Goal: Feedback & Contribution: Submit feedback/report problem

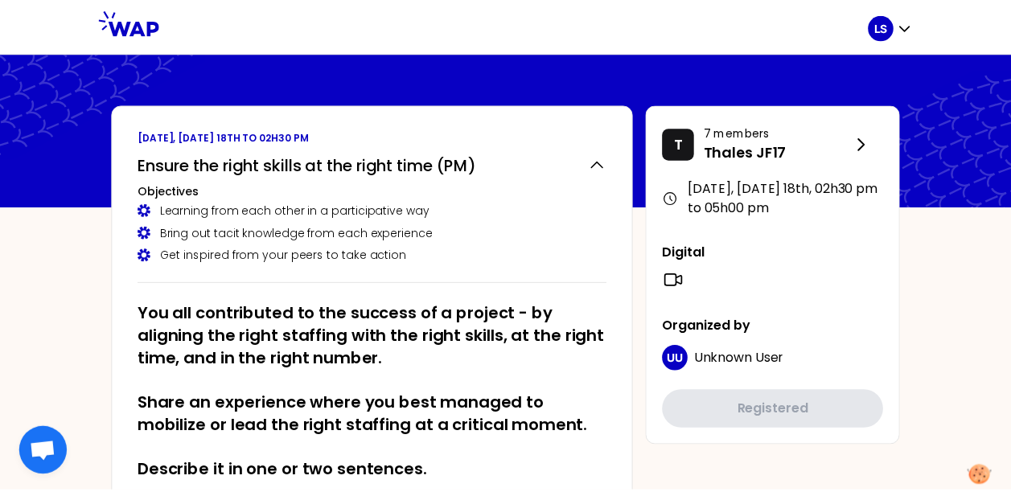
scroll to position [337, 0]
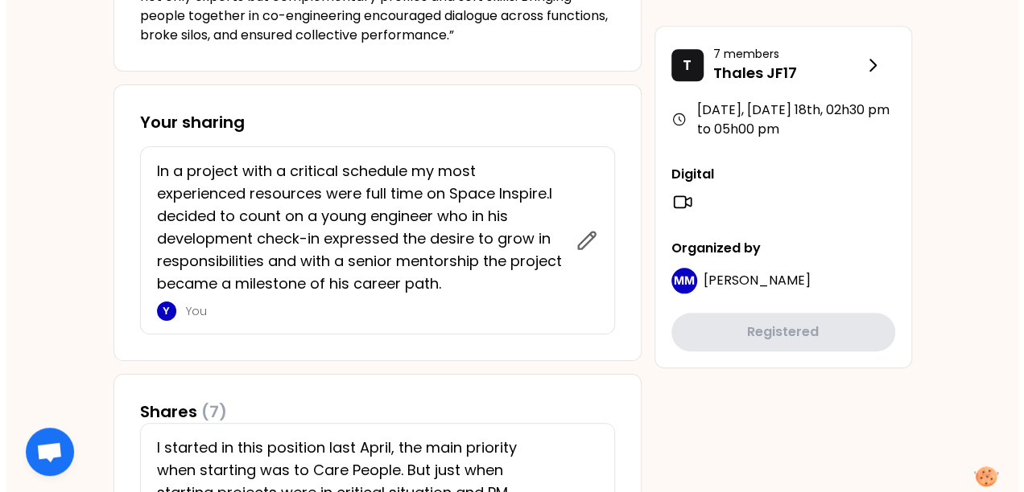
scroll to position [665, 0]
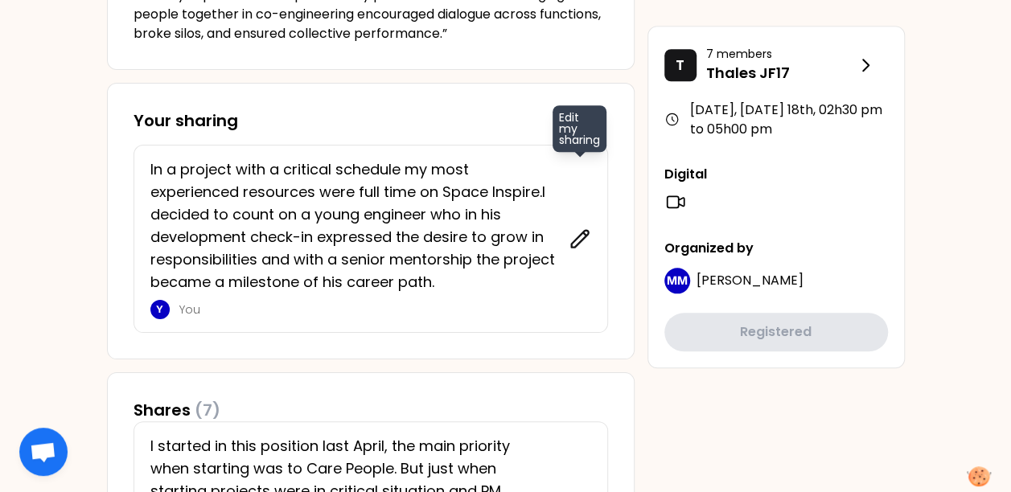
click at [586, 230] on icon at bounding box center [579, 238] width 17 height 17
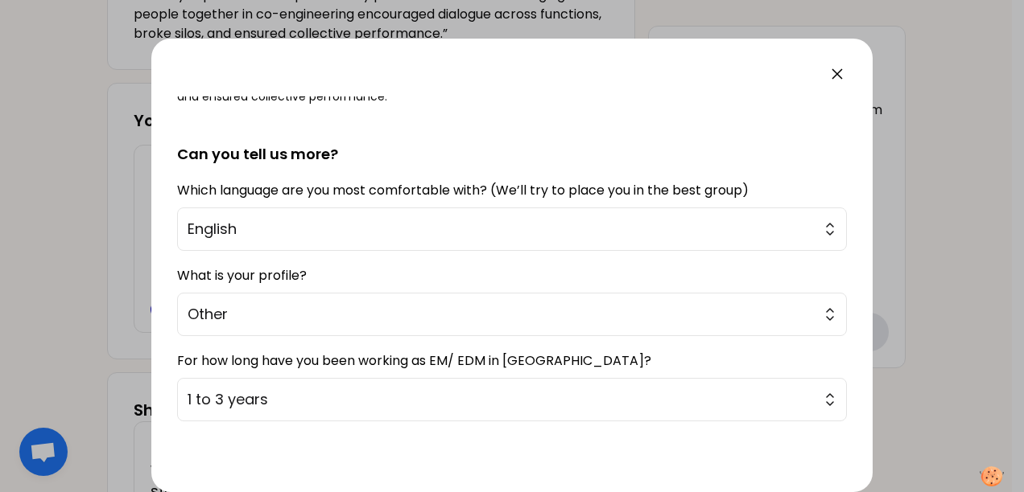
scroll to position [435, 0]
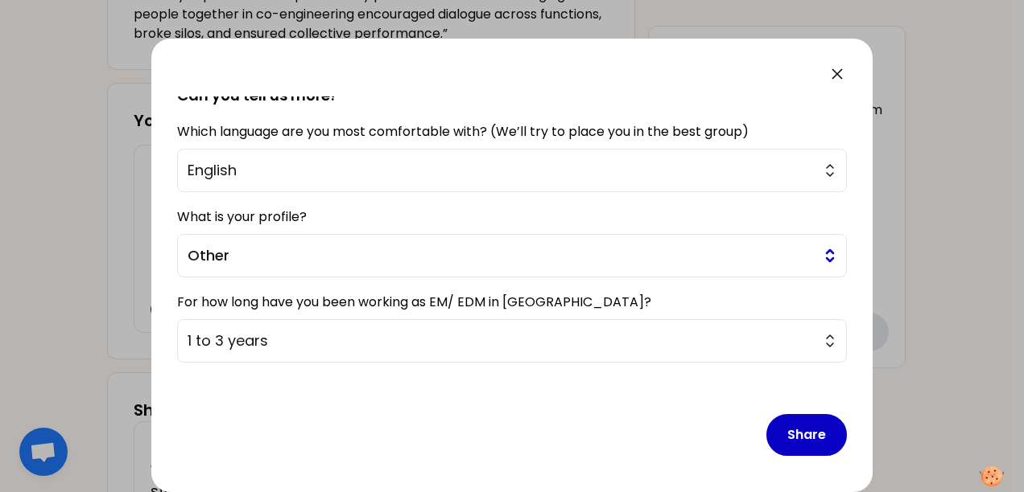
click at [505, 264] on button "Other" at bounding box center [511, 255] width 669 height 43
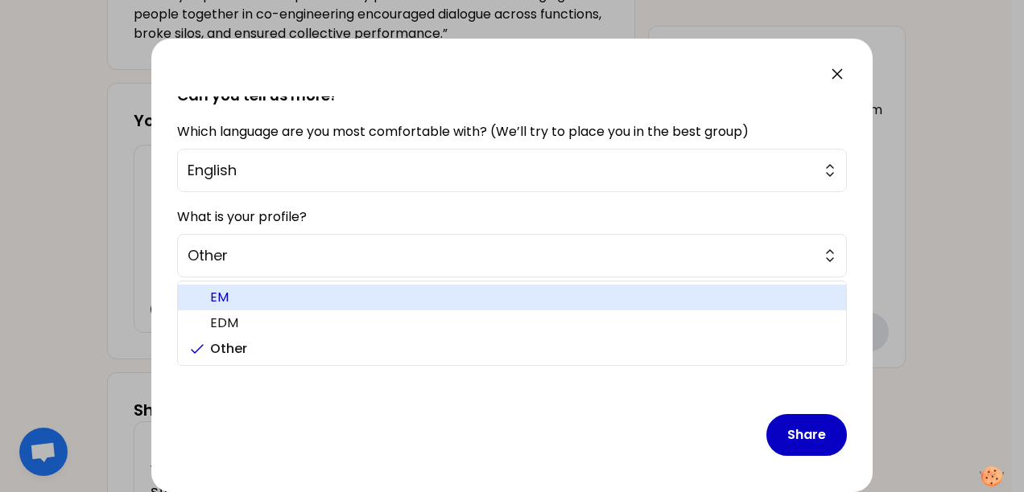
click at [426, 296] on span "EM" at bounding box center [521, 297] width 623 height 19
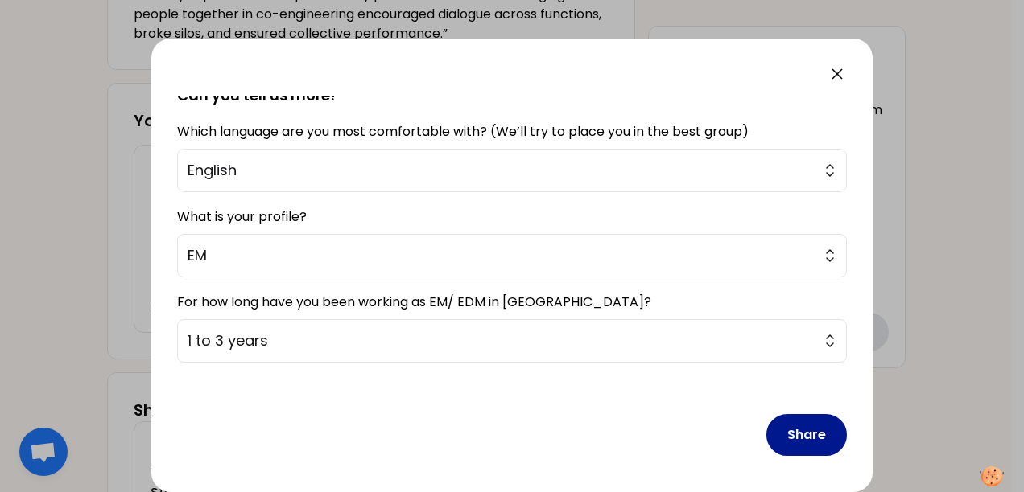
click at [777, 435] on button "Share" at bounding box center [806, 435] width 80 height 42
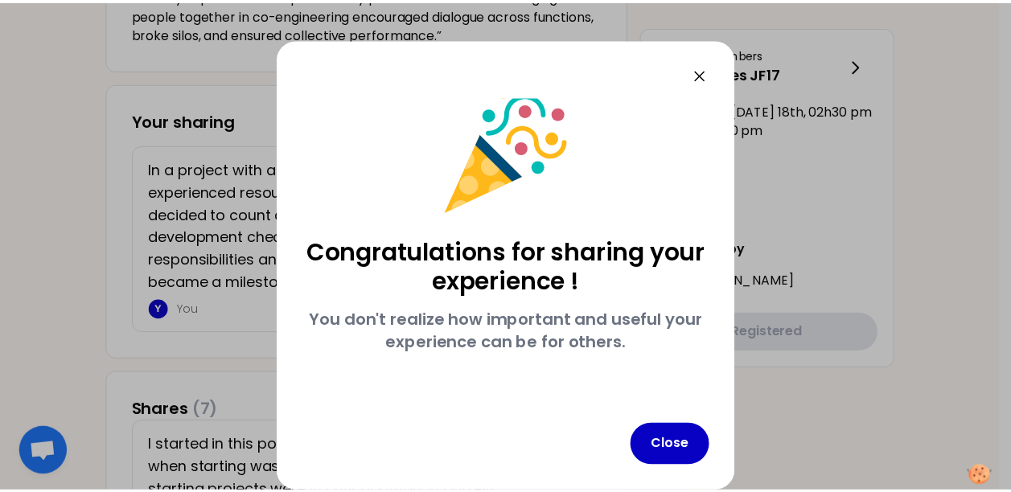
scroll to position [13, 0]
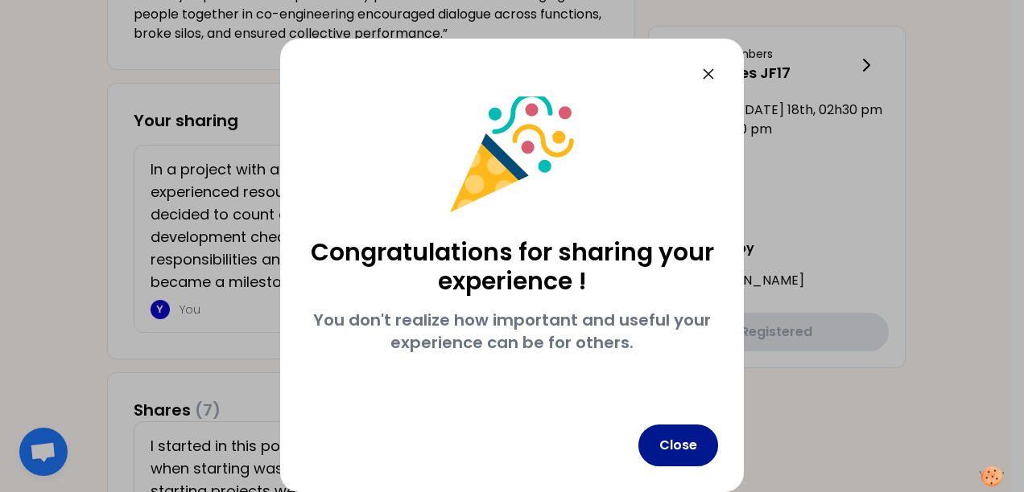
click at [681, 443] on button "Close" at bounding box center [678, 446] width 80 height 42
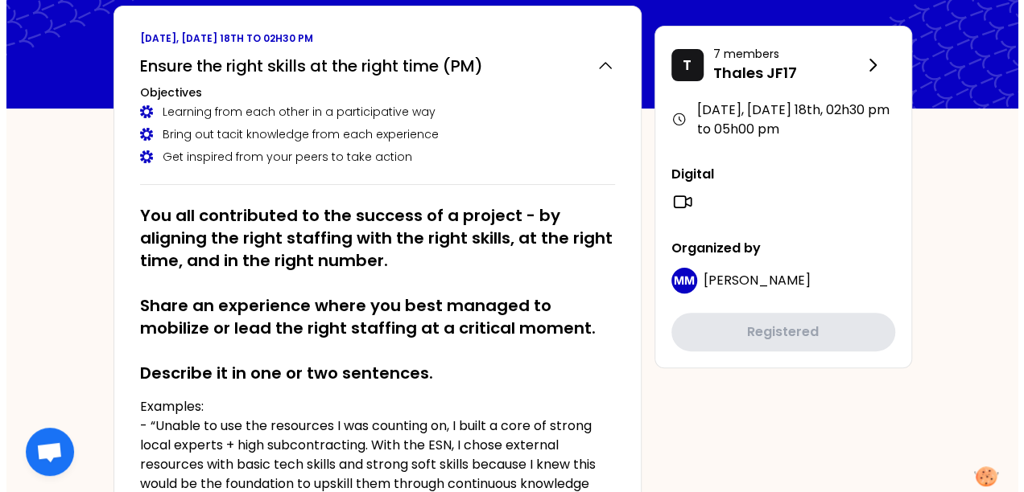
scroll to position [0, 0]
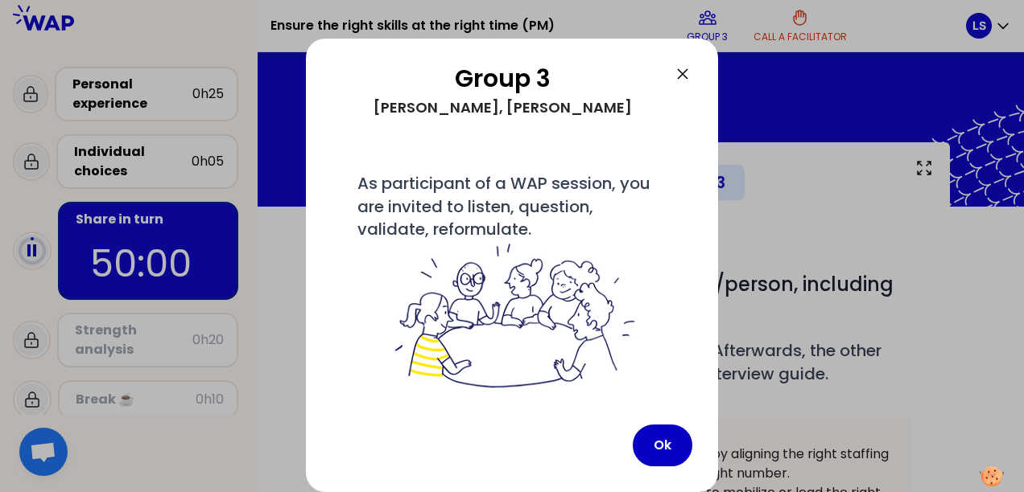
scroll to position [93, 0]
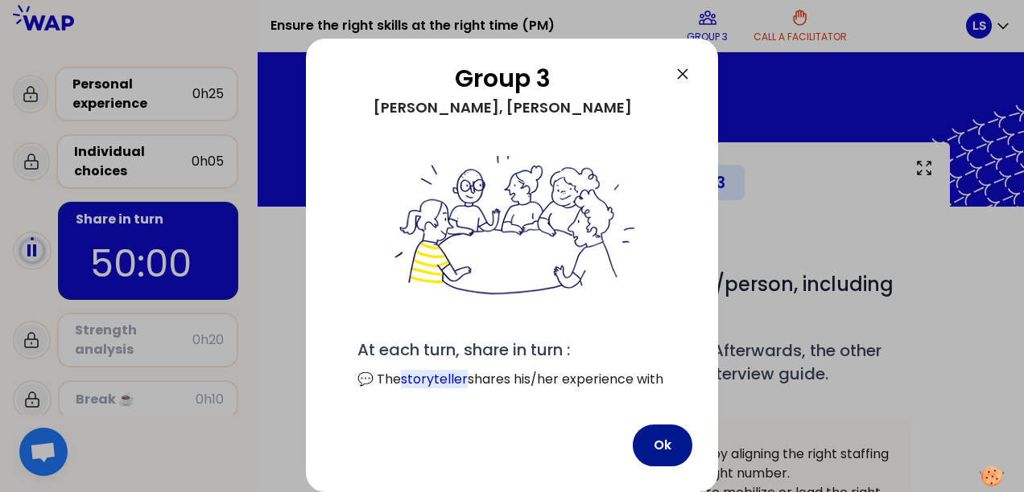
click at [679, 443] on button "Ok" at bounding box center [662, 446] width 60 height 42
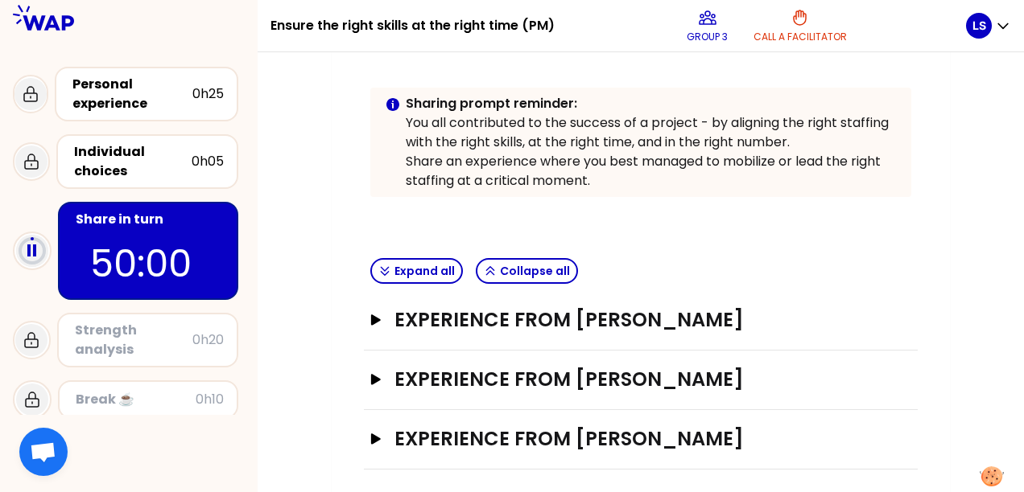
scroll to position [364, 0]
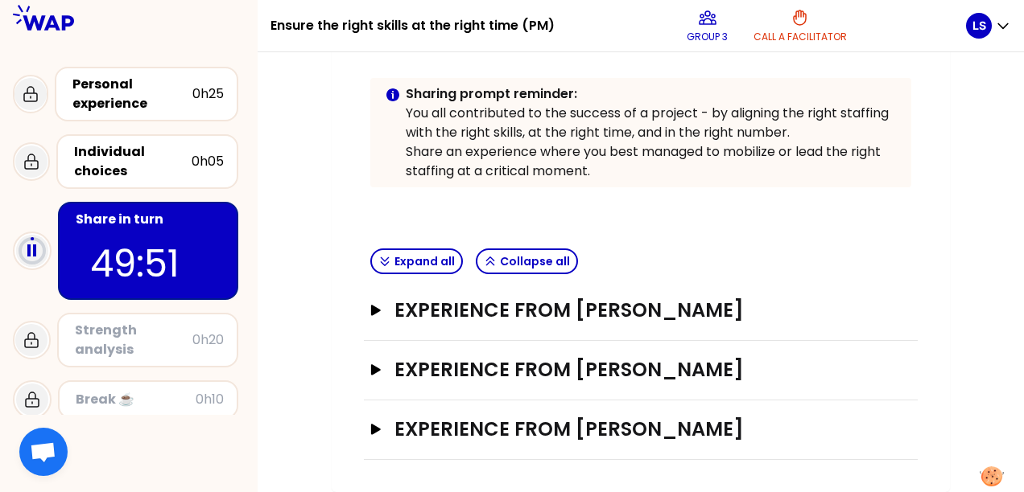
click at [678, 194] on p at bounding box center [640, 203] width 541 height 19
click at [629, 298] on h3 "Experience from [PERSON_NAME]" at bounding box center [625, 311] width 463 height 26
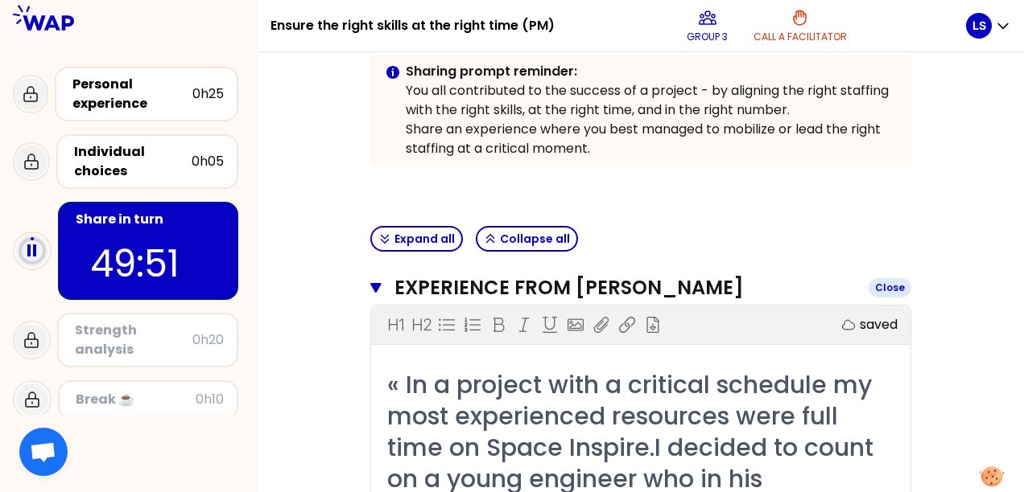
click at [632, 285] on h3 "Experience from [PERSON_NAME]" at bounding box center [624, 288] width 461 height 26
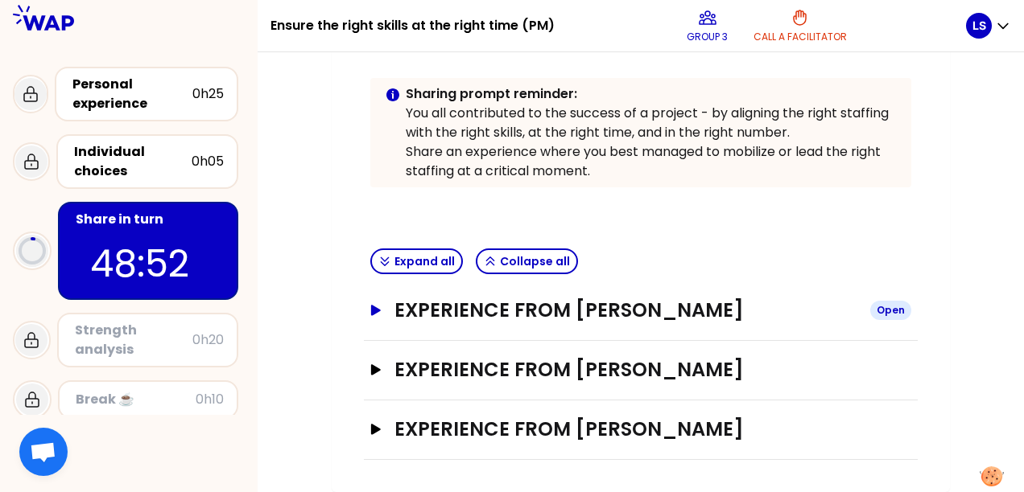
click at [592, 298] on h3 "Experience from [PERSON_NAME]" at bounding box center [625, 311] width 463 height 26
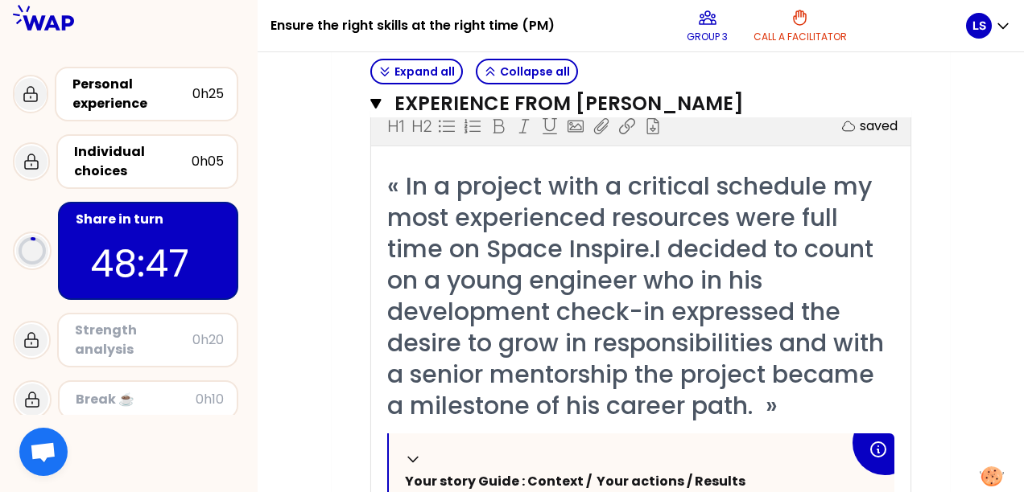
scroll to position [561, 0]
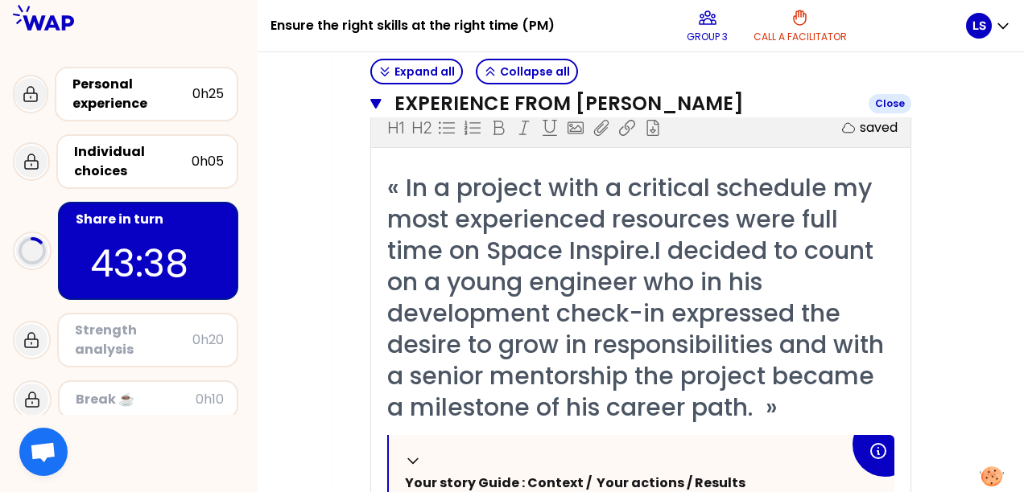
click at [381, 101] on button "Experience from [PERSON_NAME] Close" at bounding box center [640, 104] width 541 height 26
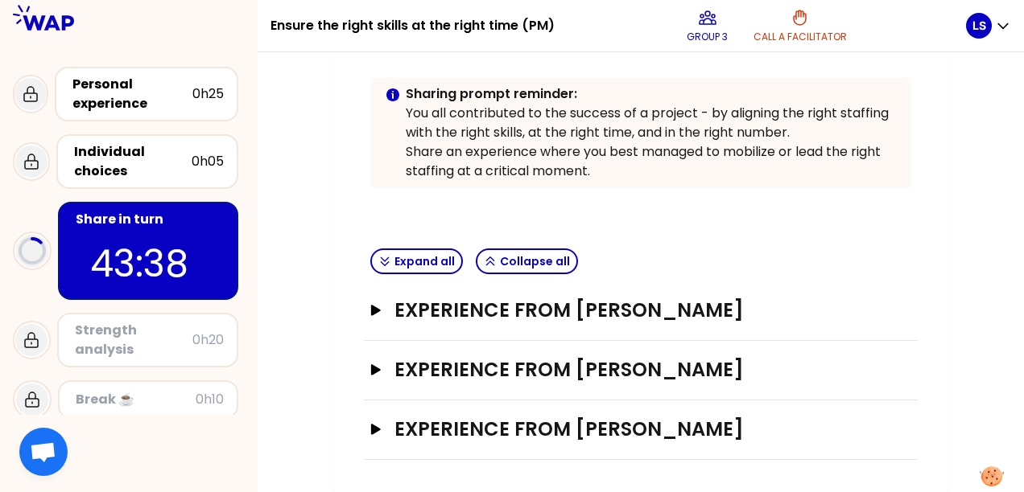
scroll to position [364, 0]
click at [377, 305] on icon "button" at bounding box center [376, 310] width 10 height 10
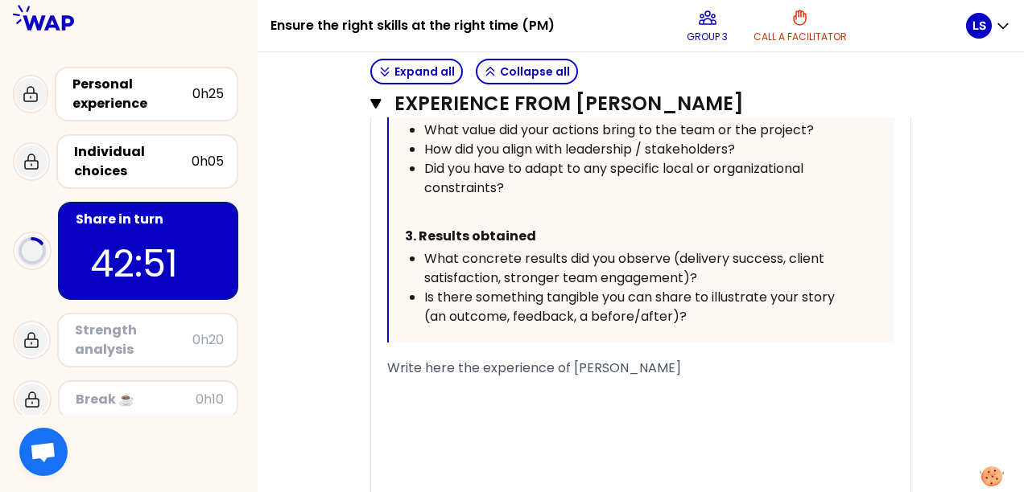
scroll to position [1106, 0]
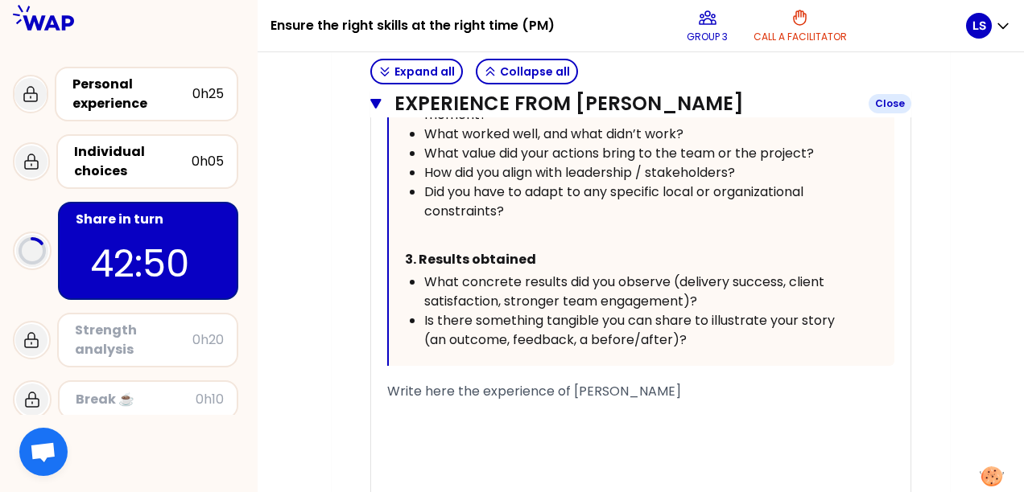
click at [386, 101] on button "Experience from [PERSON_NAME] Close" at bounding box center [640, 104] width 541 height 26
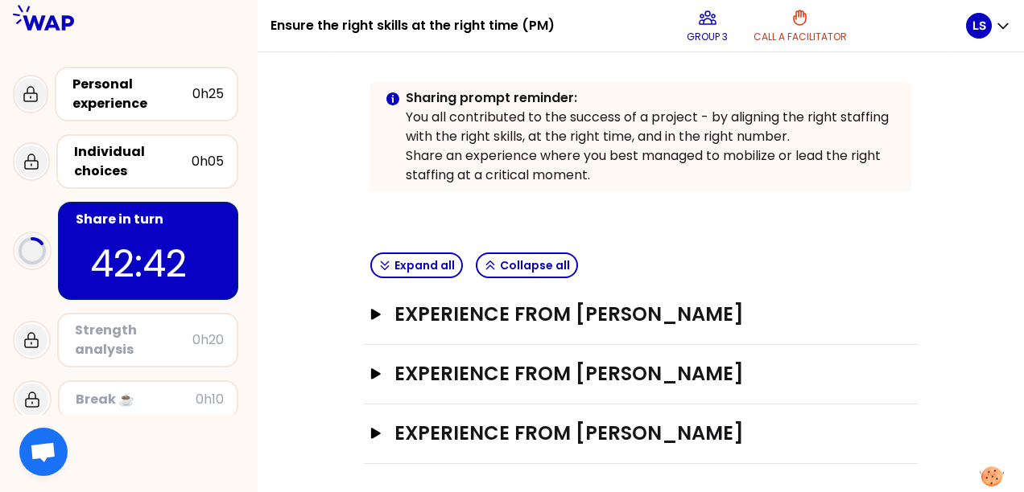
scroll to position [364, 0]
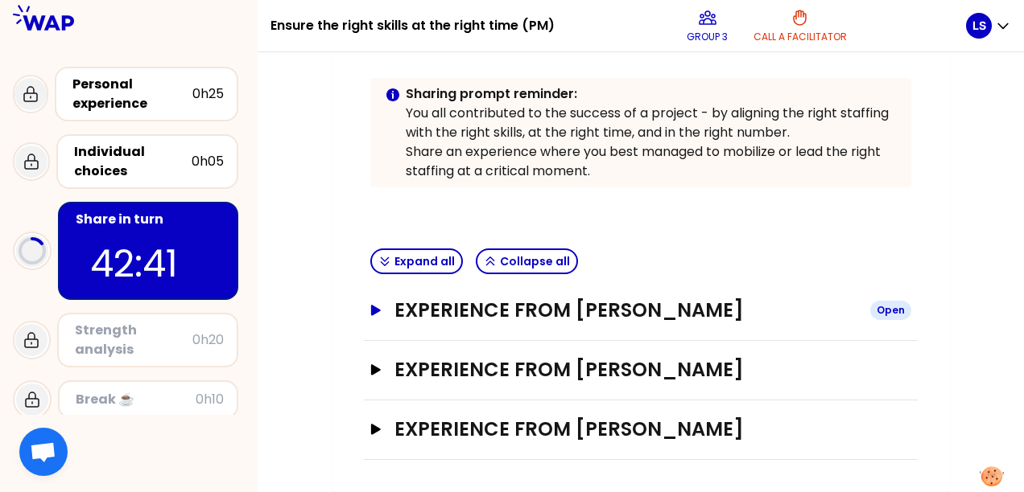
click at [369, 305] on icon "button" at bounding box center [375, 310] width 13 height 11
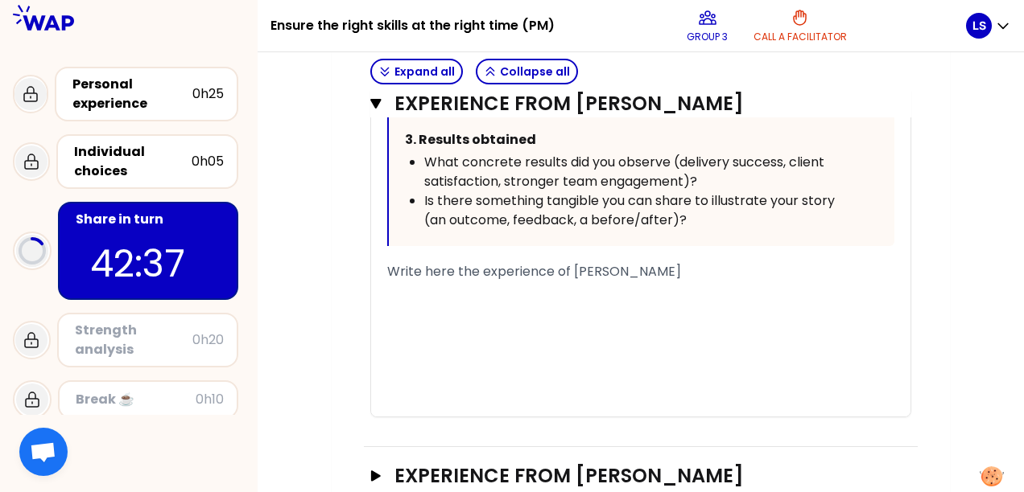
scroll to position [1238, 0]
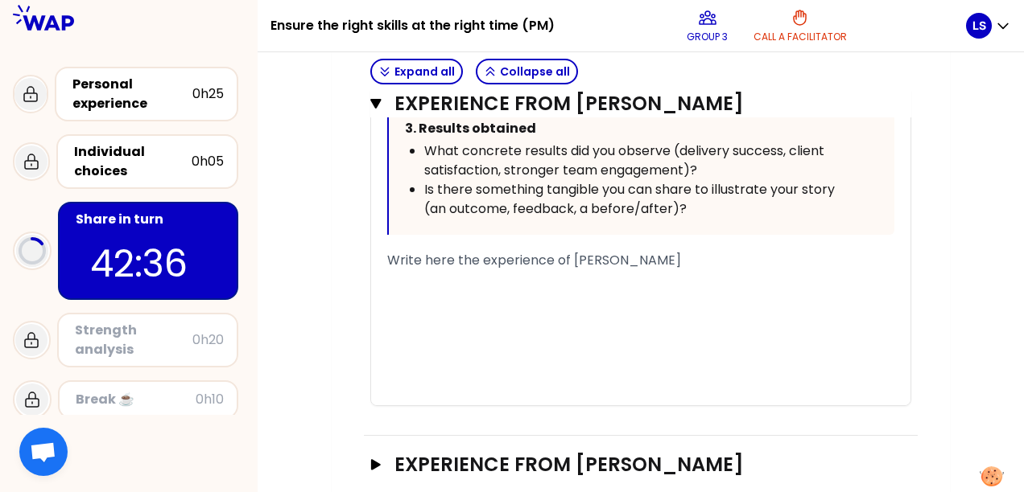
click at [486, 262] on span "Write here the experience of [PERSON_NAME]" at bounding box center [534, 260] width 294 height 19
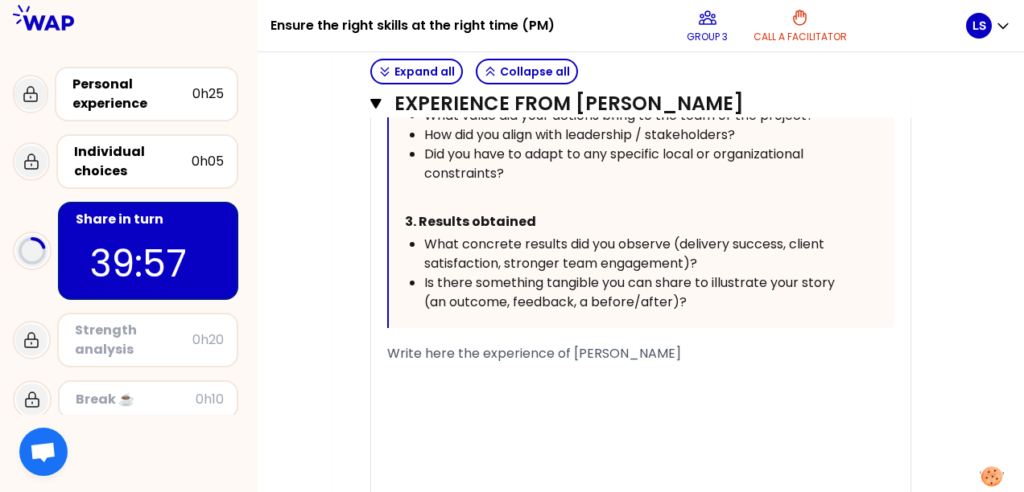
scroll to position [1143, 0]
click at [378, 97] on icon "button" at bounding box center [375, 103] width 11 height 13
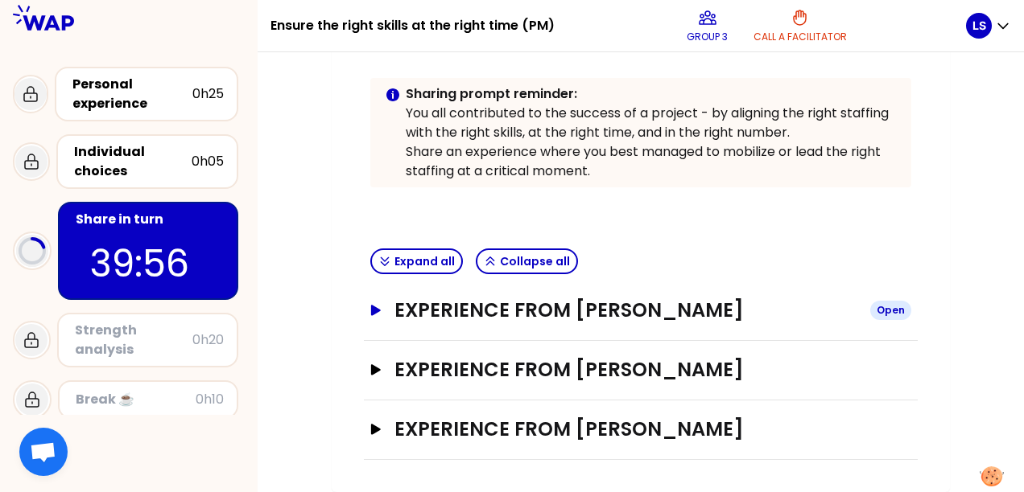
scroll to position [364, 0]
click at [375, 305] on icon "button" at bounding box center [375, 310] width 13 height 11
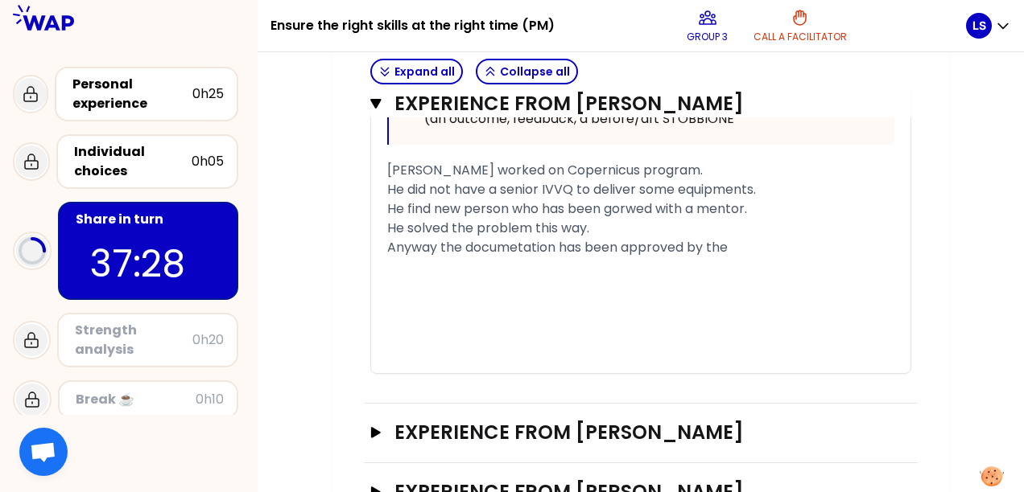
scroll to position [1327, 0]
click at [438, 167] on span "[PERSON_NAME] worked on Copernicus program." at bounding box center [544, 171] width 315 height 19
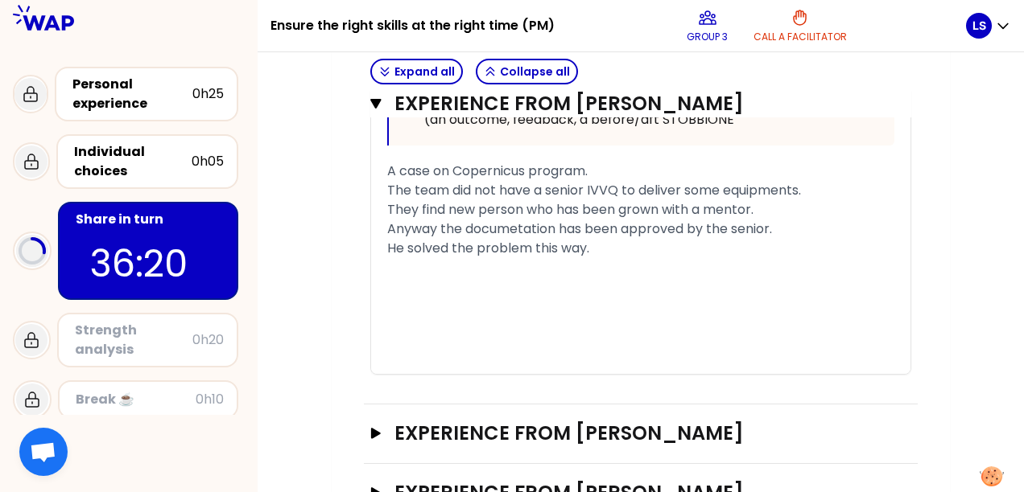
click at [451, 186] on span "The team did not have a senior IVVQ to deliver some equipments." at bounding box center [594, 190] width 414 height 19
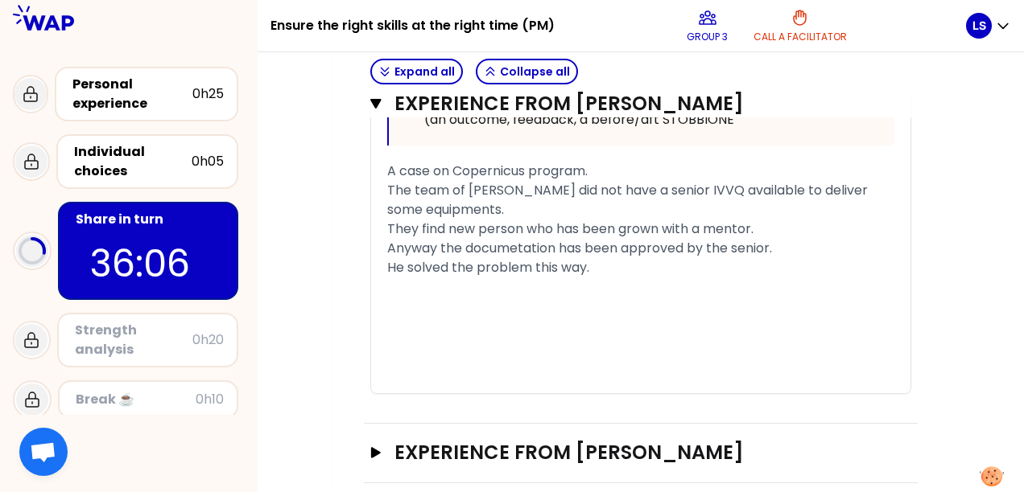
click at [437, 223] on span "They find new person who has been grown with a mentor." at bounding box center [570, 229] width 366 height 19
click at [384, 105] on button "Experience from [PERSON_NAME] Close" at bounding box center [640, 104] width 541 height 26
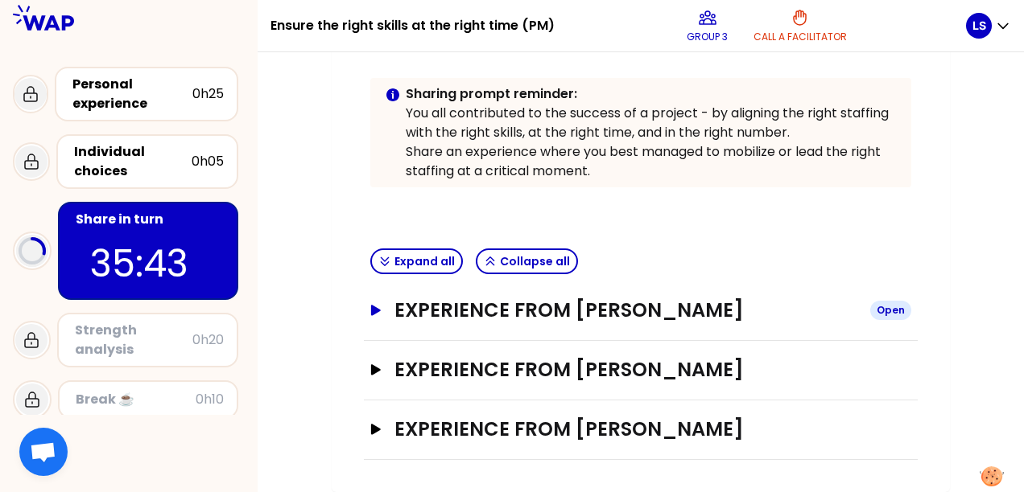
scroll to position [364, 0]
click at [520, 298] on h3 "Experience from [PERSON_NAME]" at bounding box center [625, 311] width 463 height 26
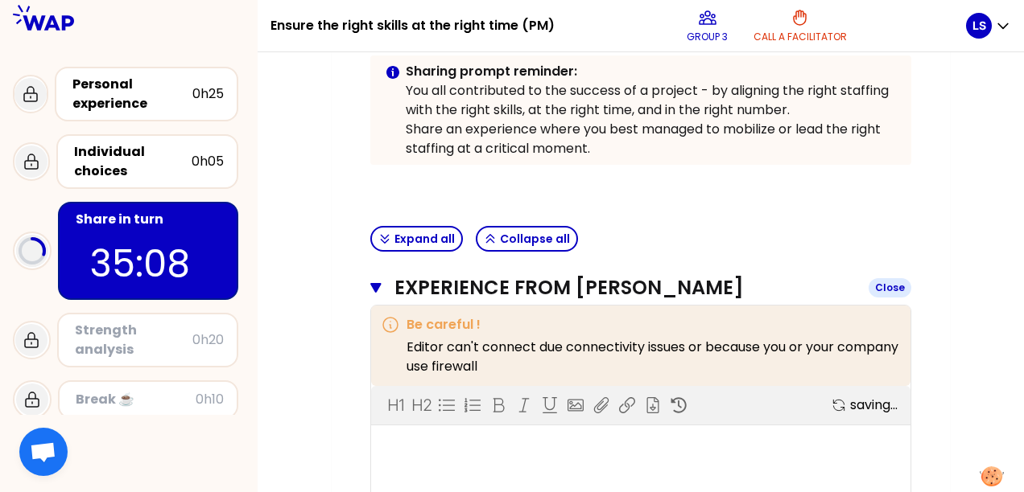
scroll to position [1327, 0]
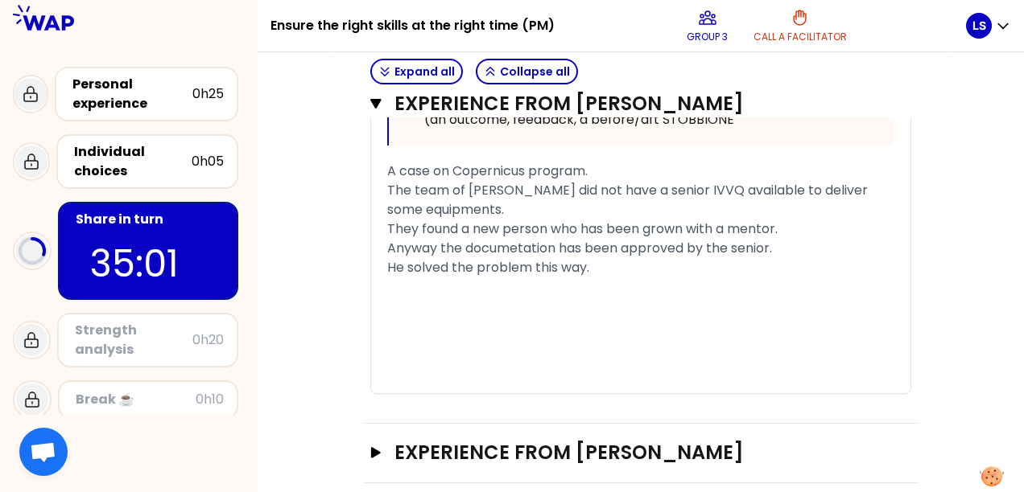
click at [817, 188] on span "The team of [PERSON_NAME] did not have a senior IVVQ available to deliver some …" at bounding box center [629, 200] width 484 height 38
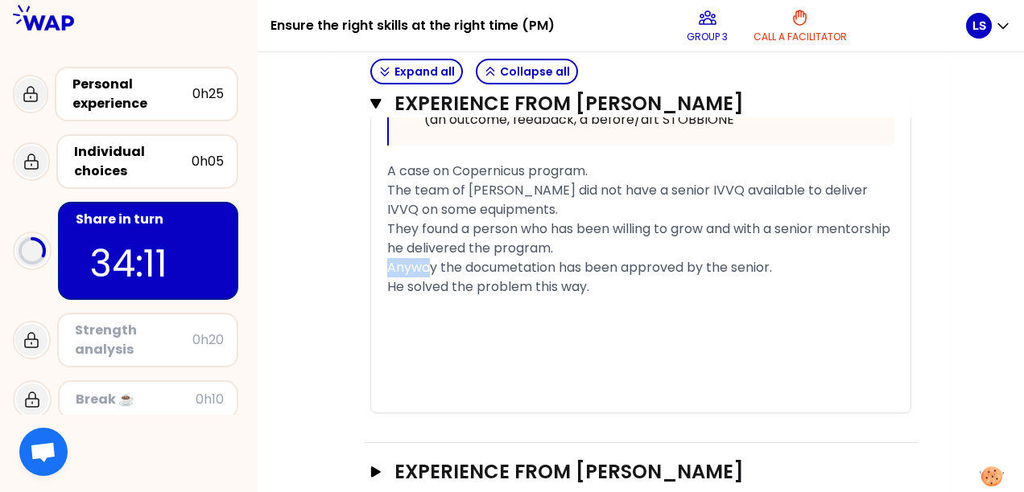
drag, startPoint x: 433, startPoint y: 267, endPoint x: 391, endPoint y: 266, distance: 41.9
click at [391, 266] on span "Anyway the documetation has been approved by the senior." at bounding box center [579, 267] width 385 height 19
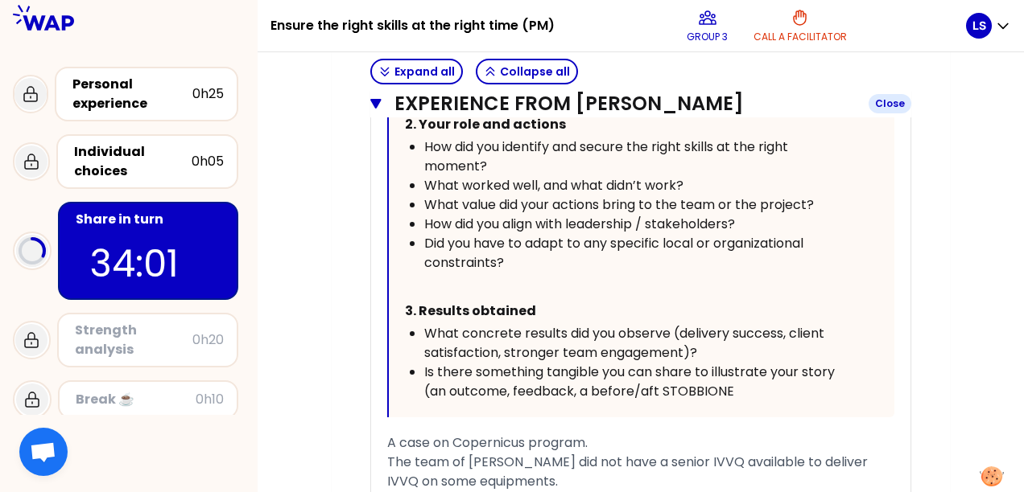
click at [377, 98] on icon "button" at bounding box center [375, 103] width 11 height 13
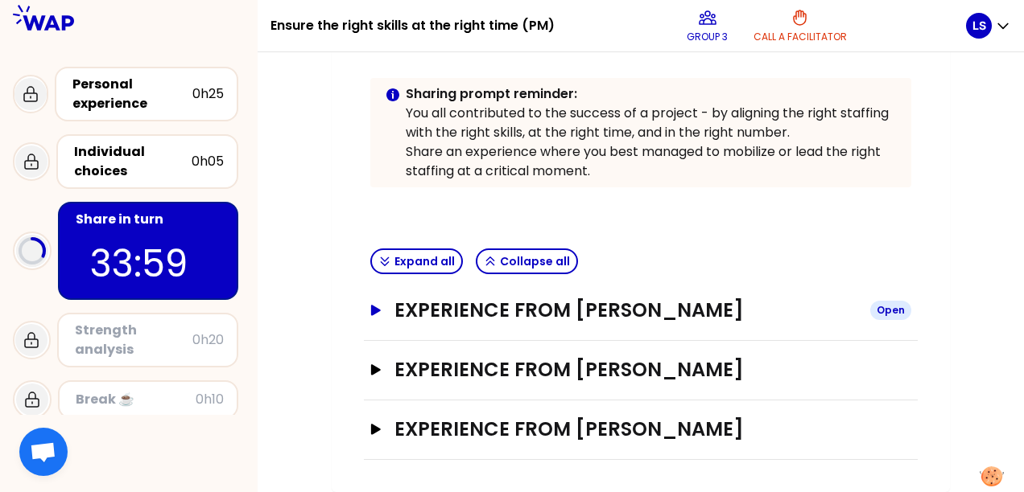
click at [376, 305] on icon "button" at bounding box center [375, 310] width 13 height 11
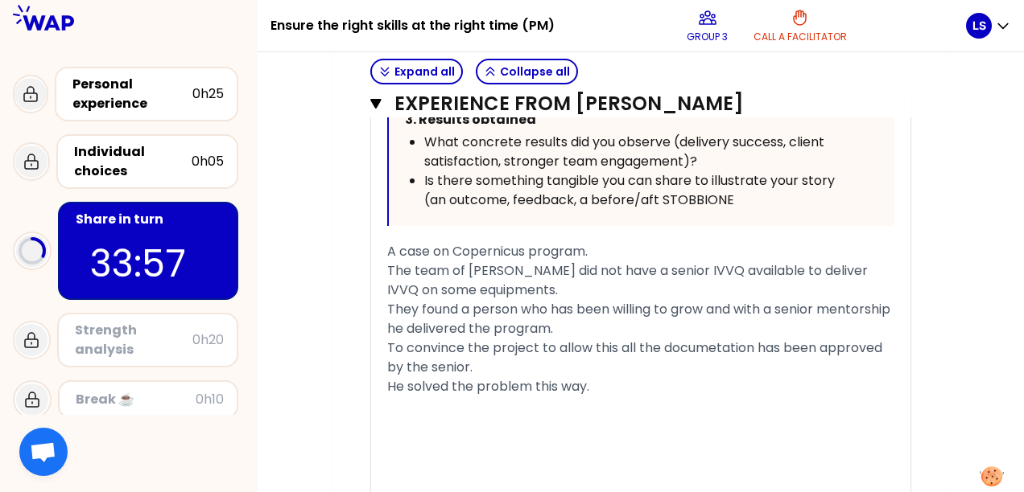
scroll to position [1238, 0]
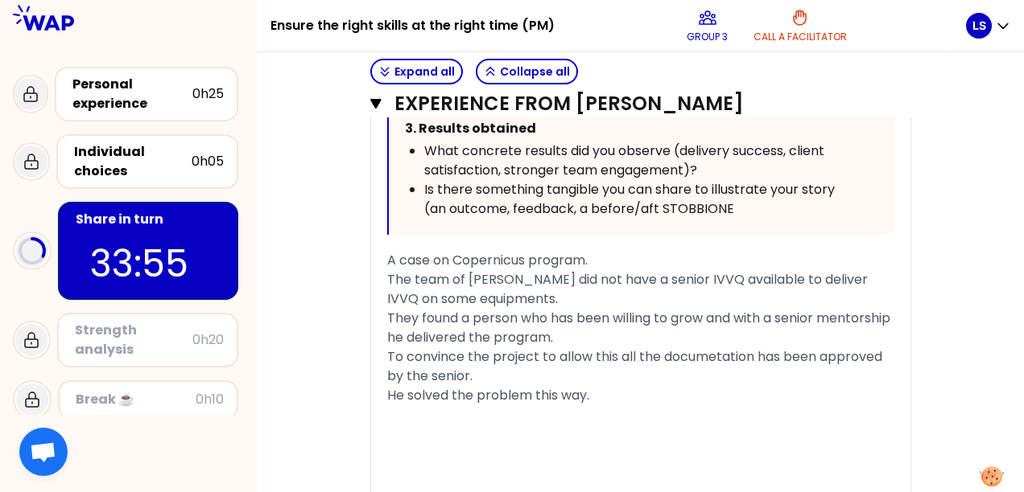
drag, startPoint x: 377, startPoint y: 95, endPoint x: 376, endPoint y: 103, distance: 8.2
click at [377, 95] on button "Experience from [PERSON_NAME] Close" at bounding box center [640, 104] width 541 height 26
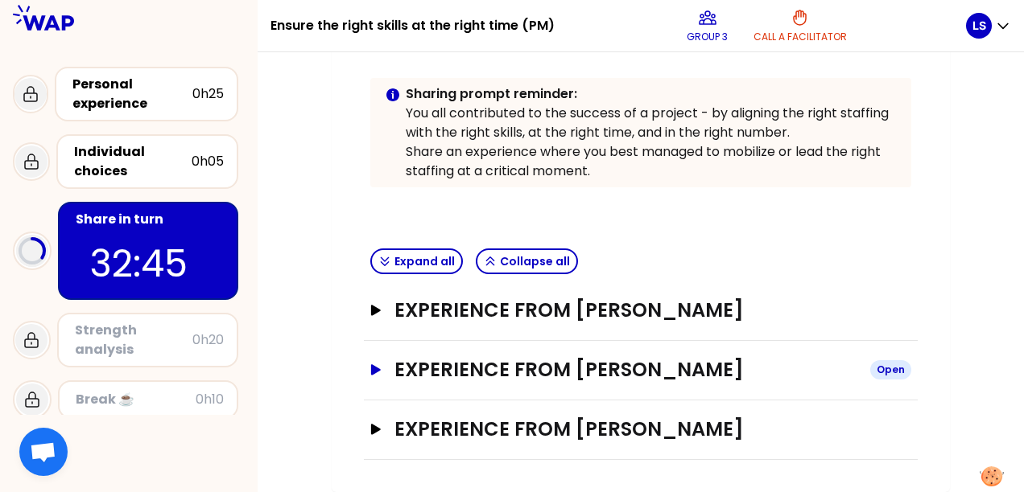
click at [373, 357] on button "Experience from [PERSON_NAME] Open" at bounding box center [640, 370] width 541 height 26
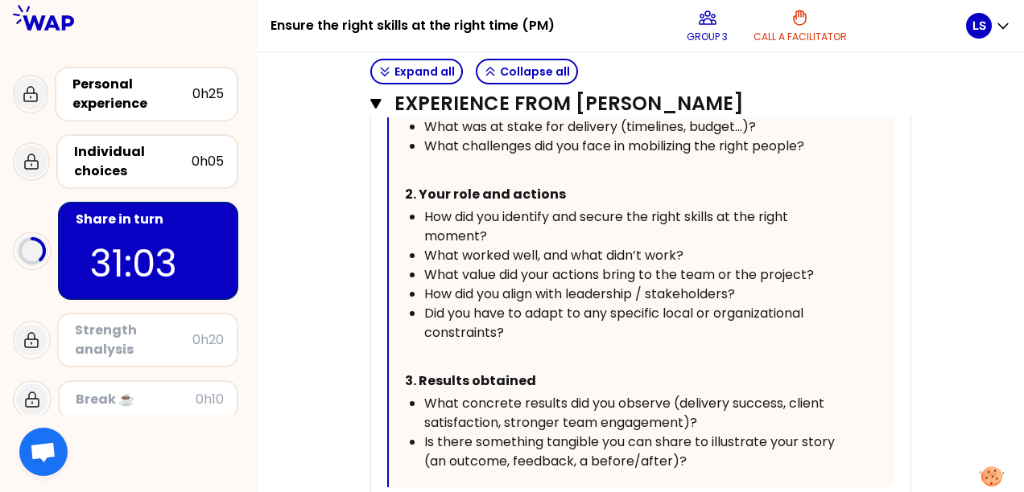
scroll to position [549, 0]
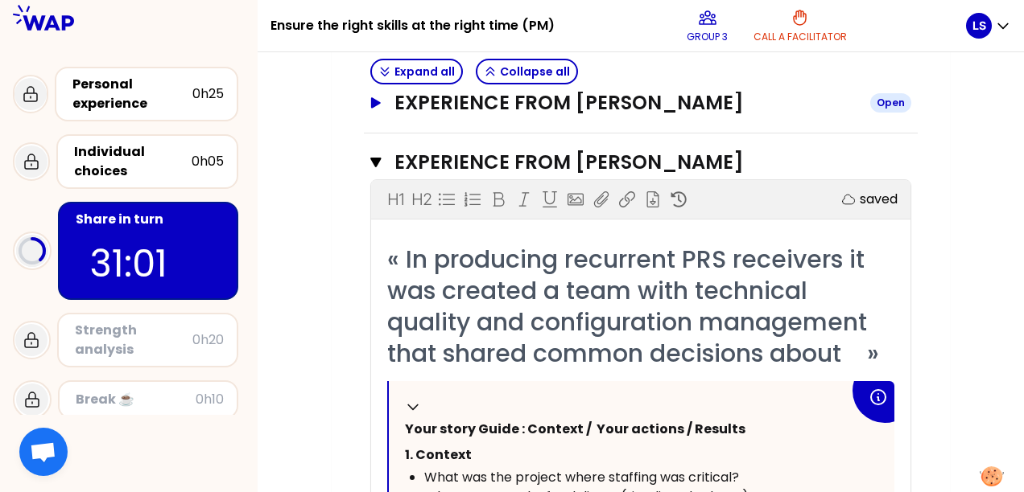
click at [373, 101] on icon "button" at bounding box center [376, 102] width 10 height 10
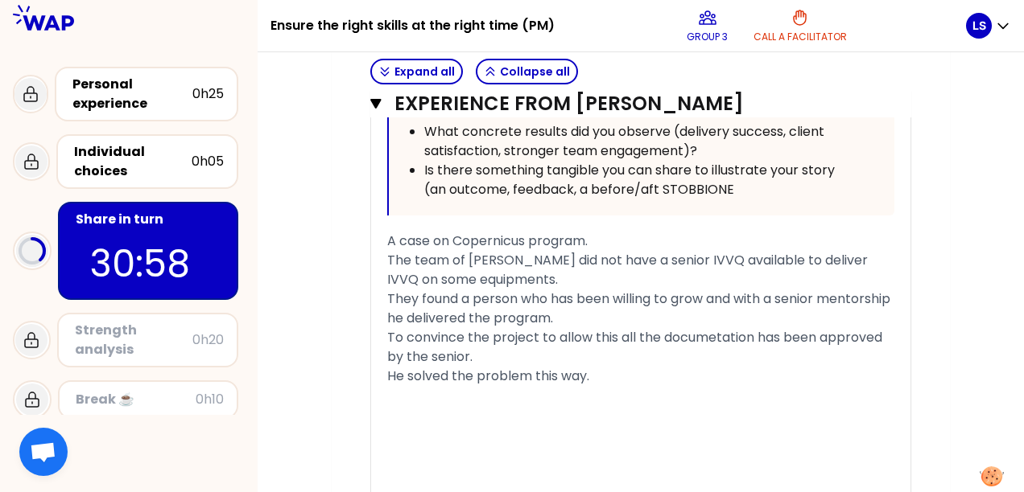
scroll to position [1259, 0]
drag, startPoint x: 527, startPoint y: 237, endPoint x: 453, endPoint y: 237, distance: 74.0
click at [453, 237] on span "A case on Copernicus program." at bounding box center [487, 239] width 200 height 19
click at [375, 97] on icon "button" at bounding box center [375, 103] width 11 height 13
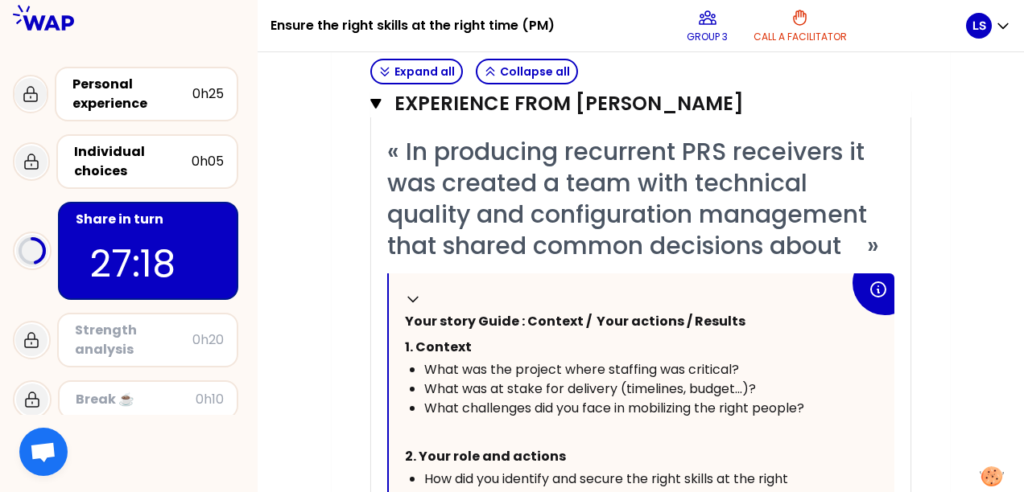
scroll to position [656, 0]
click at [379, 106] on icon "button" at bounding box center [375, 103] width 11 height 13
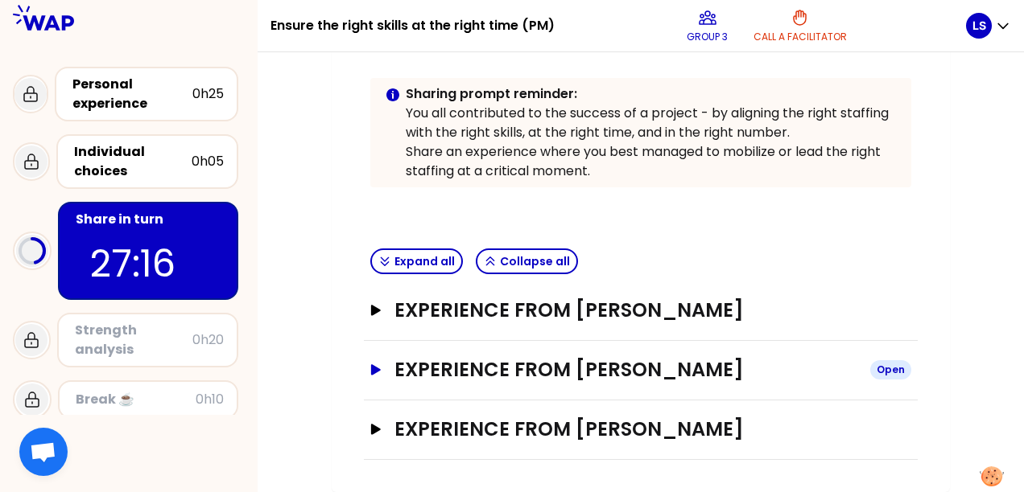
scroll to position [364, 0]
click at [375, 305] on icon "button" at bounding box center [375, 310] width 13 height 11
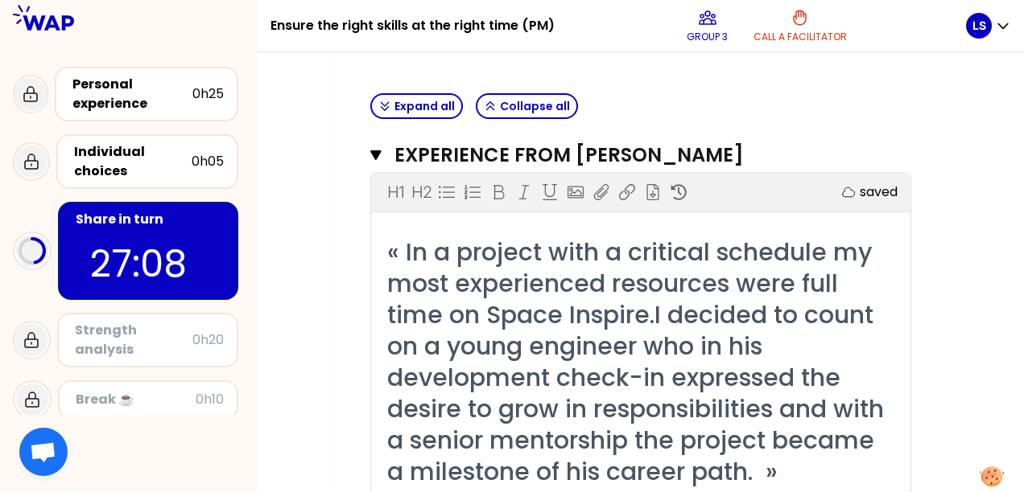
scroll to position [488, 0]
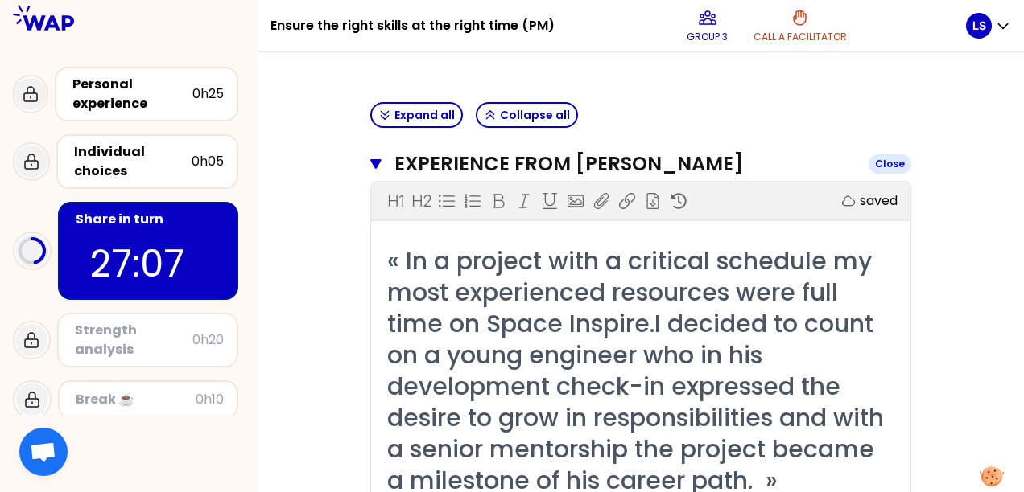
click at [377, 160] on icon "button" at bounding box center [375, 164] width 10 height 10
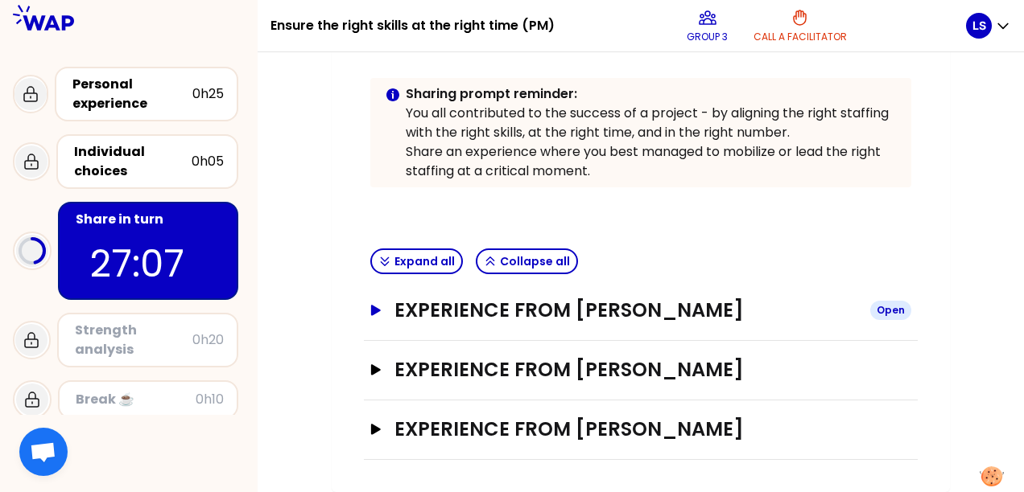
scroll to position [364, 0]
click at [372, 417] on button "Experience from [PERSON_NAME] Open" at bounding box center [640, 430] width 541 height 26
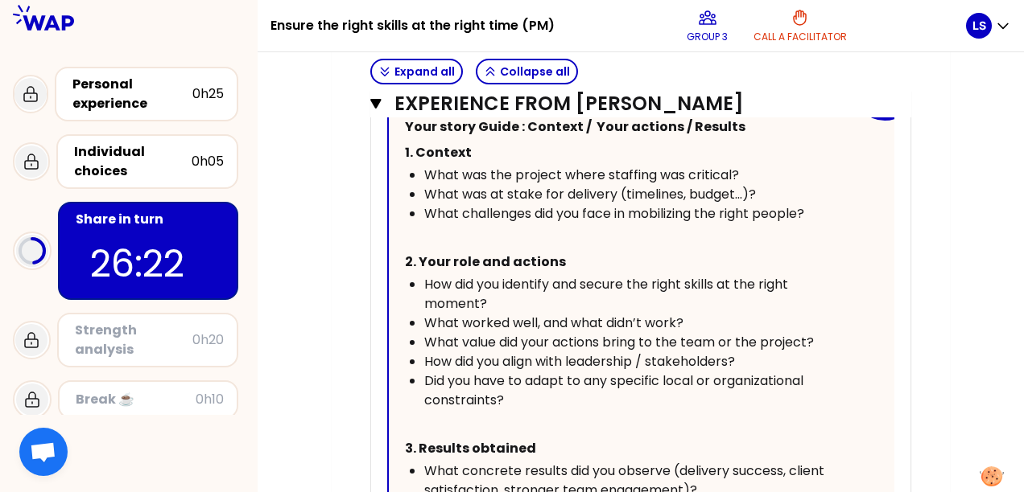
scroll to position [1316, 0]
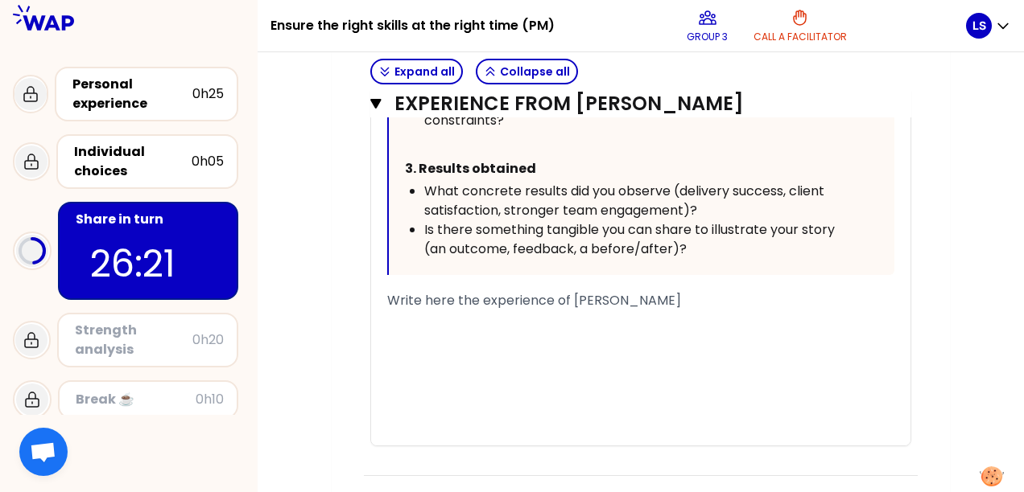
click at [431, 349] on div "﻿" at bounding box center [640, 339] width 507 height 19
drag, startPoint x: 752, startPoint y: 319, endPoint x: 369, endPoint y: 322, distance: 383.8
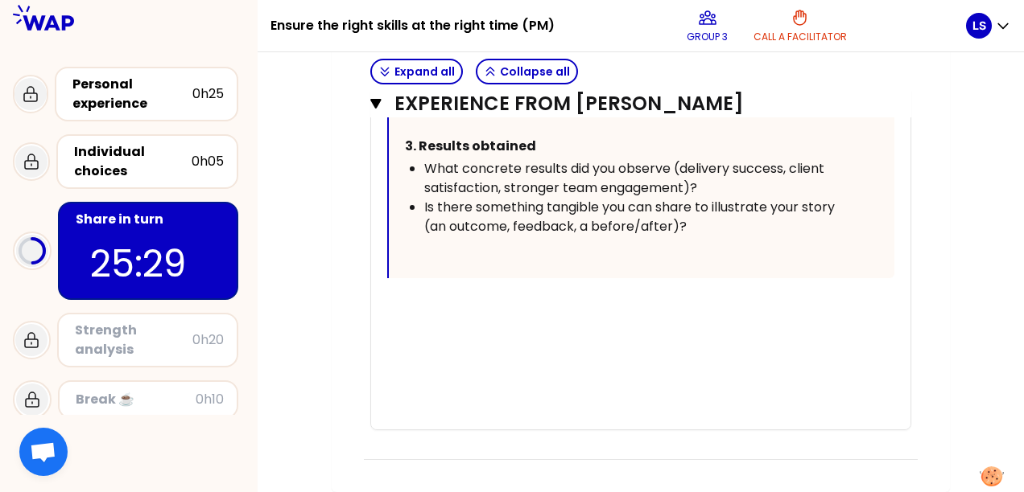
scroll to position [1361, 0]
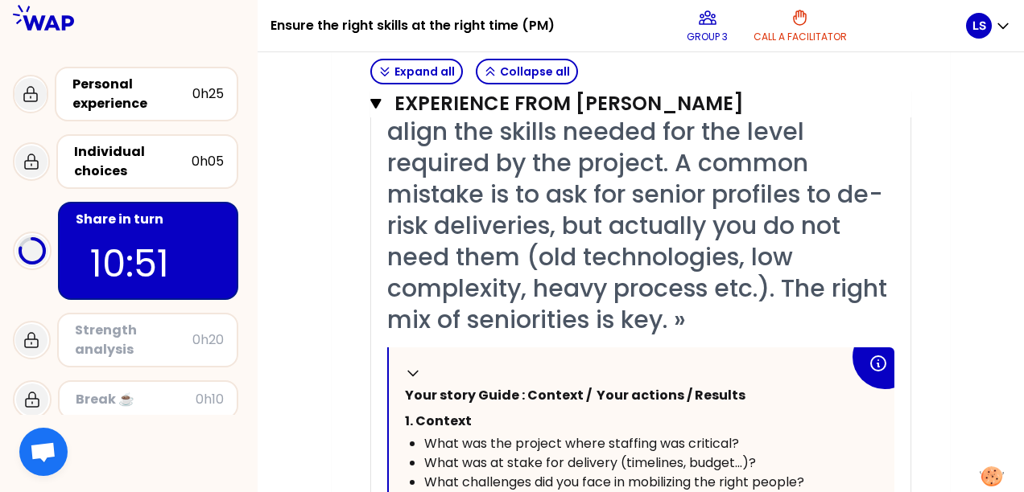
scroll to position [763, 0]
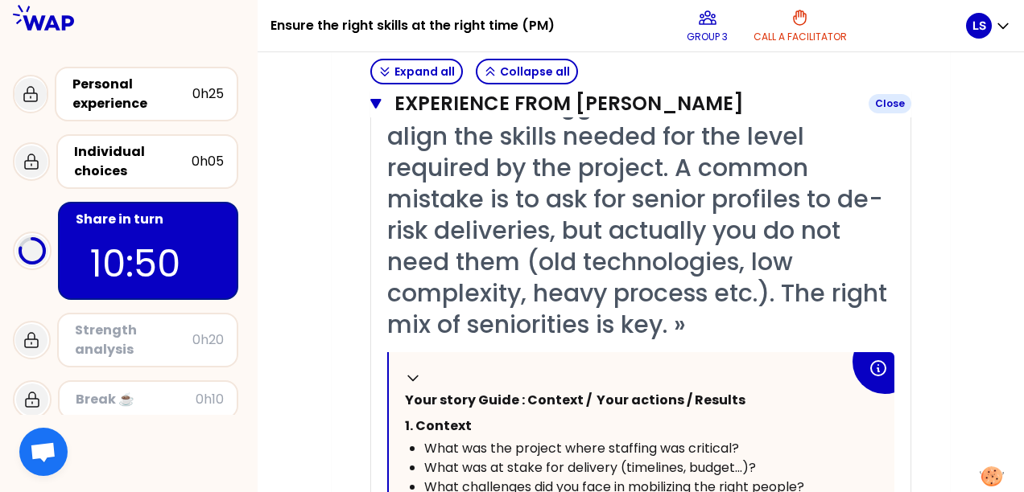
click at [378, 110] on icon "button" at bounding box center [375, 103] width 11 height 13
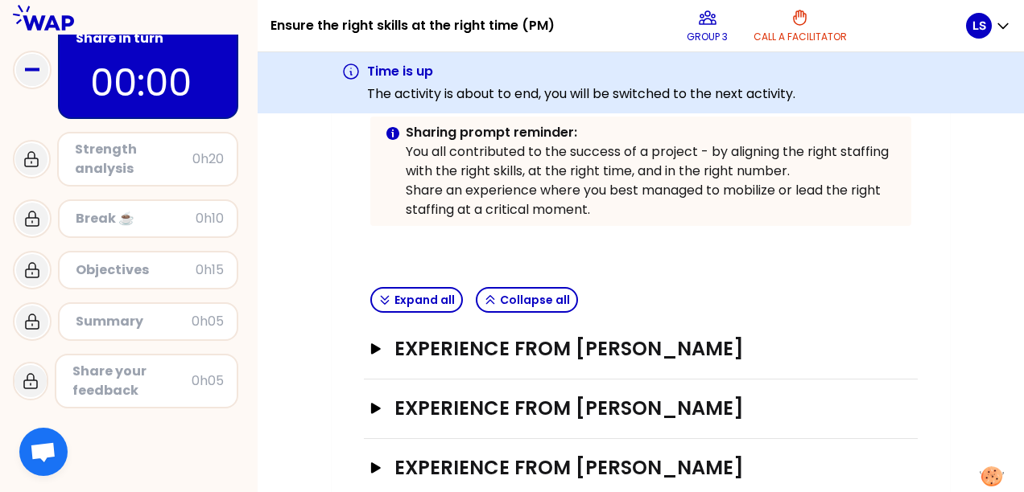
scroll to position [425, 0]
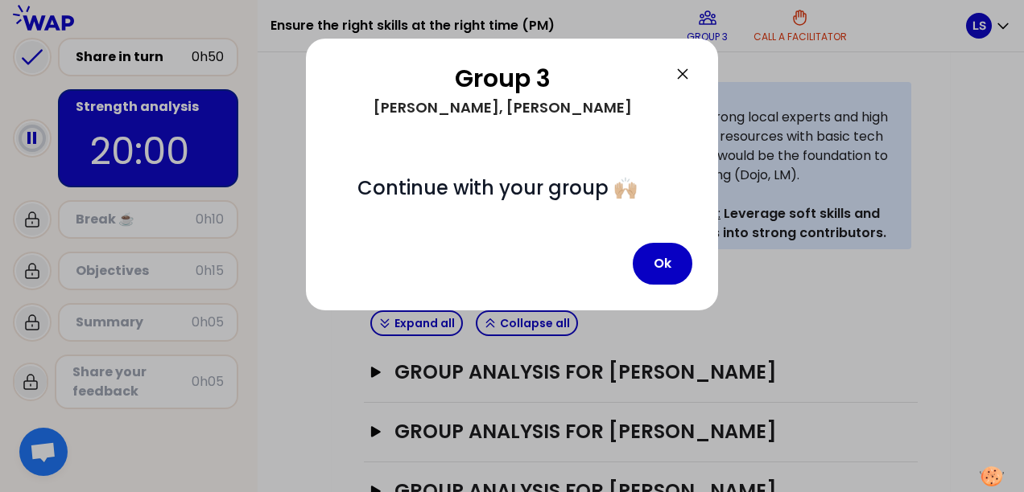
scroll to position [151, 0]
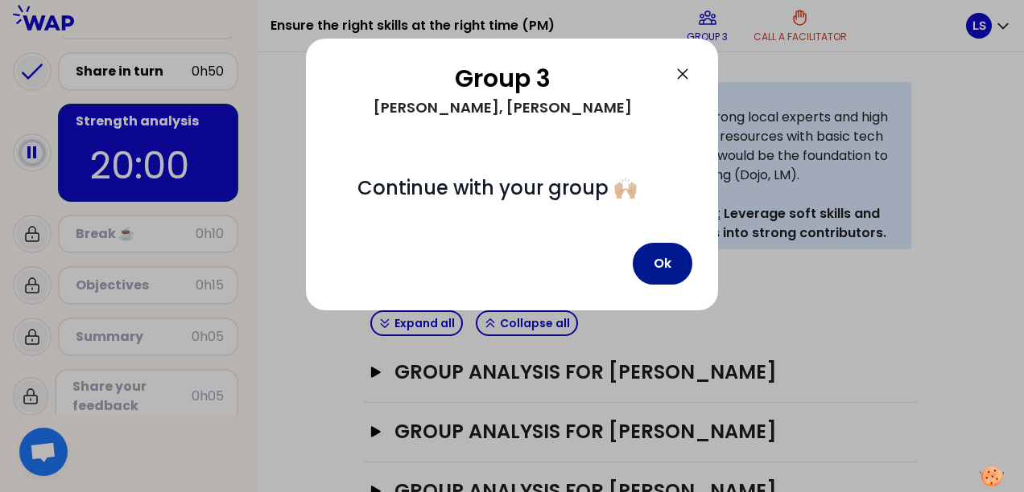
click at [656, 259] on button "Ok" at bounding box center [662, 264] width 60 height 42
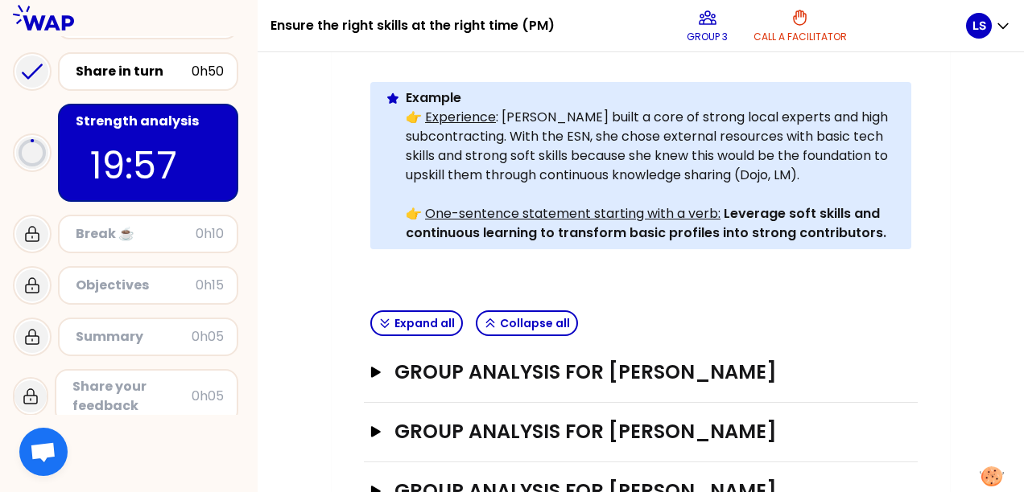
scroll to position [509, 0]
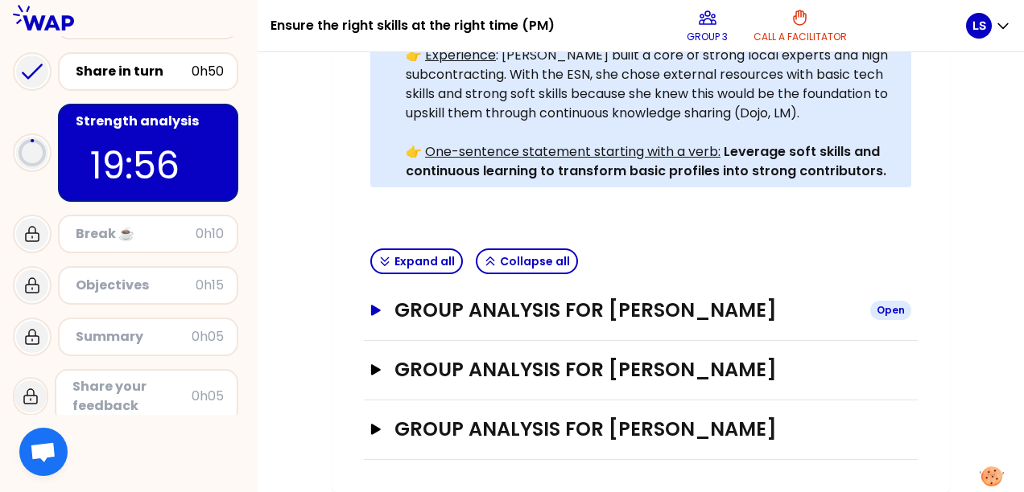
click at [694, 298] on h3 "Group analysis for [PERSON_NAME]" at bounding box center [625, 311] width 463 height 26
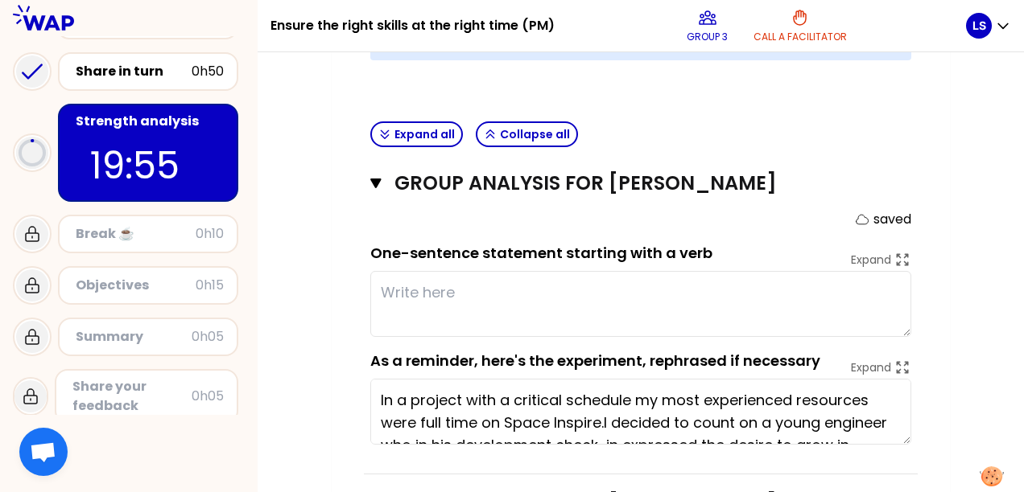
scroll to position [623, 0]
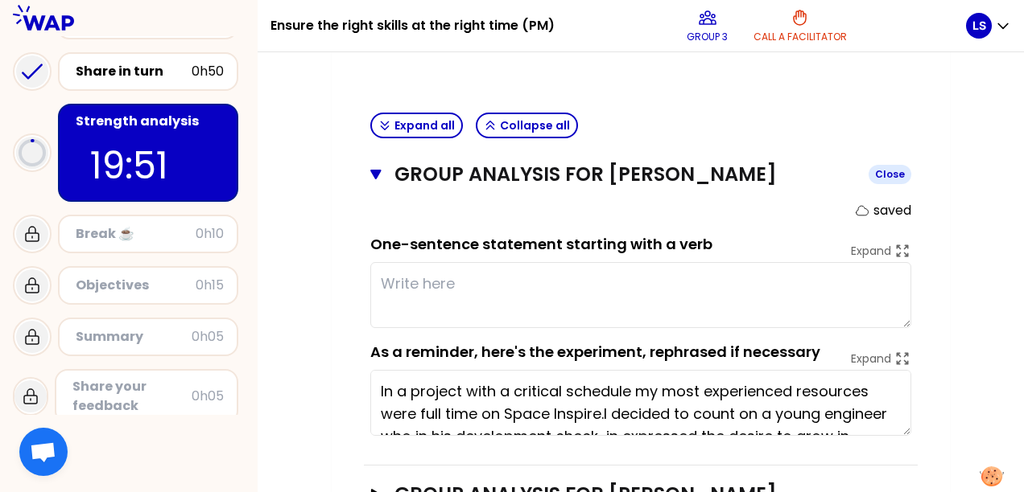
click at [659, 171] on h3 "Group analysis for [PERSON_NAME]" at bounding box center [624, 175] width 461 height 26
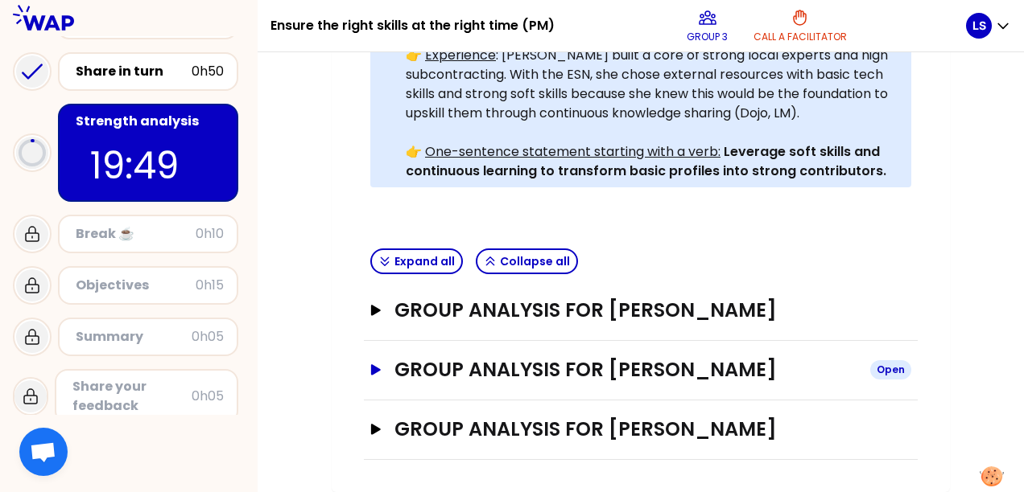
click at [587, 357] on h3 "Group analysis for [PERSON_NAME]" at bounding box center [625, 370] width 463 height 26
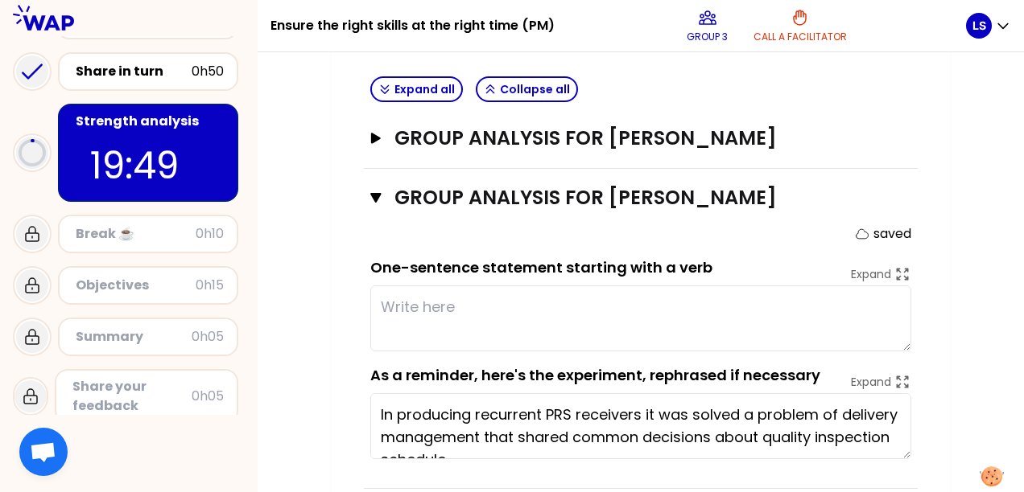
scroll to position [660, 0]
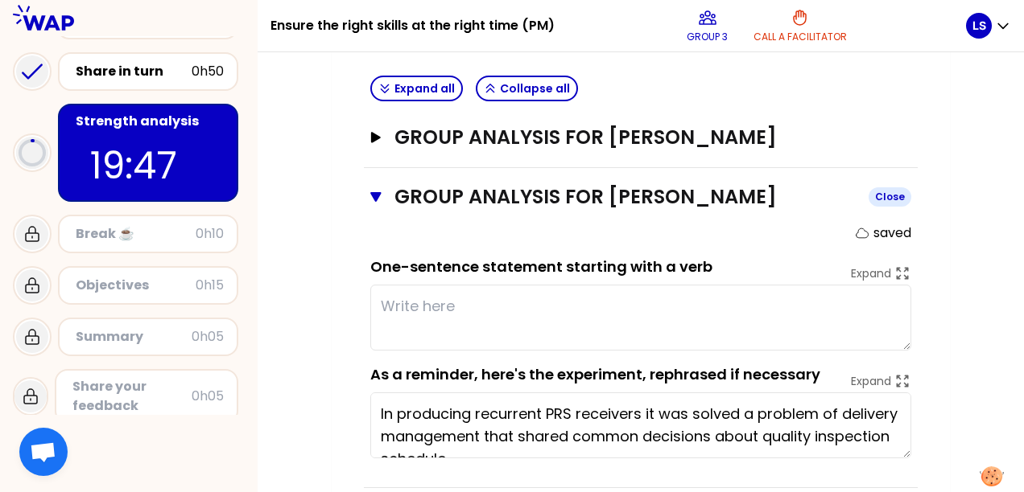
click at [653, 196] on h3 "Group analysis for [PERSON_NAME]" at bounding box center [624, 197] width 461 height 26
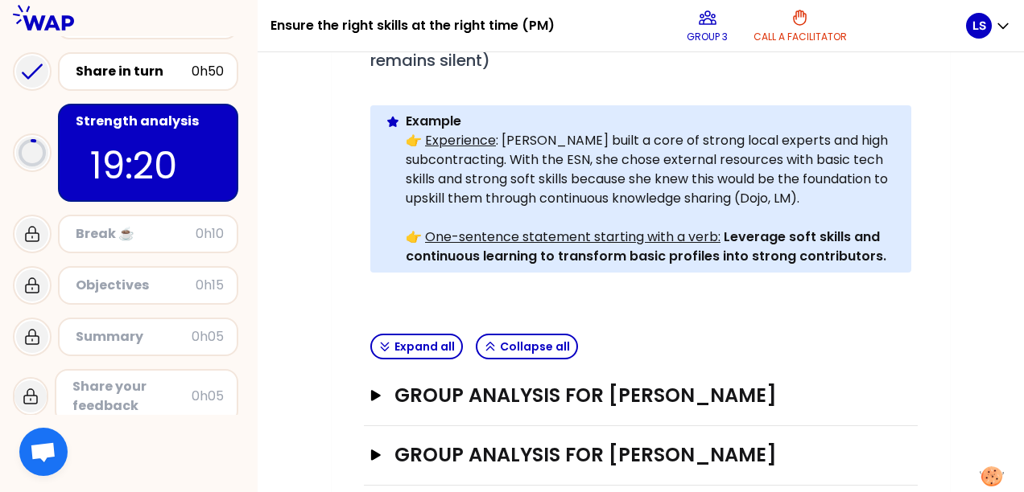
scroll to position [509, 0]
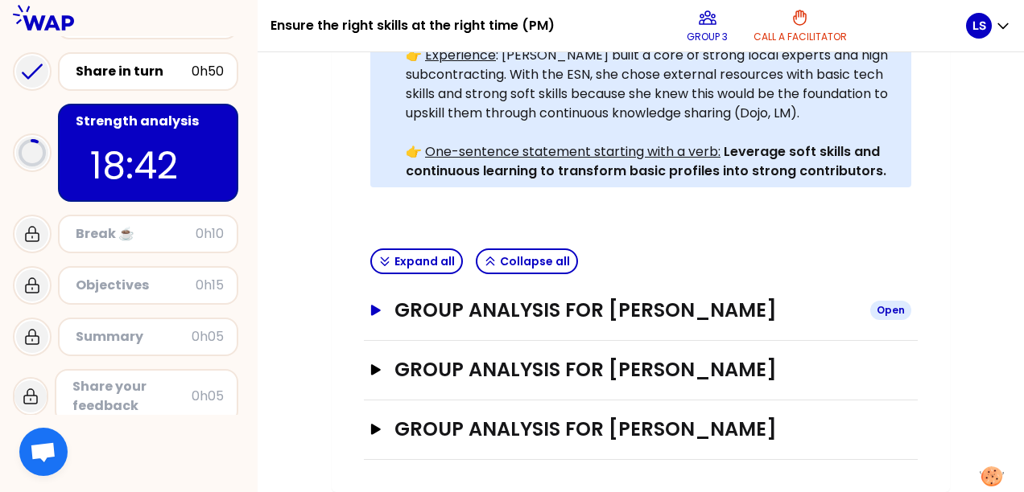
click at [383, 298] on button "Group analysis for [PERSON_NAME] Open" at bounding box center [640, 311] width 541 height 26
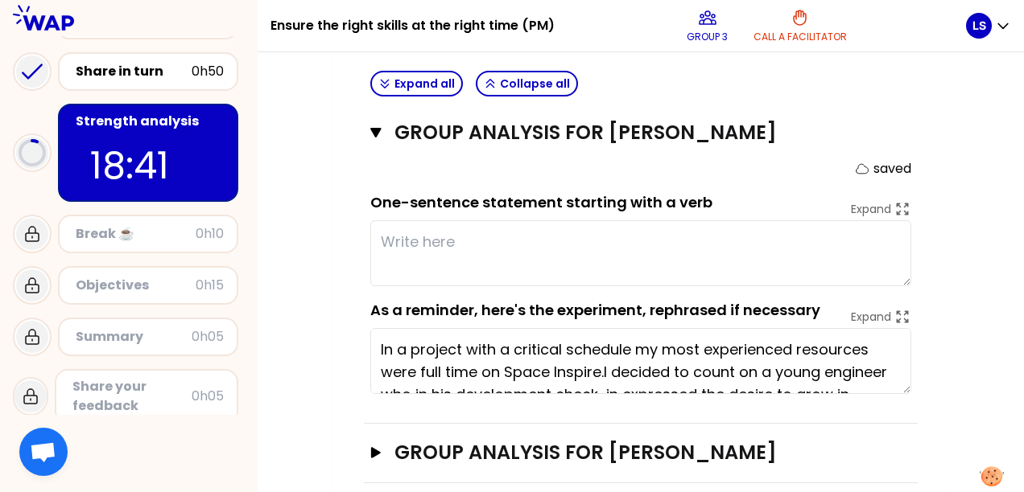
scroll to position [667, 0]
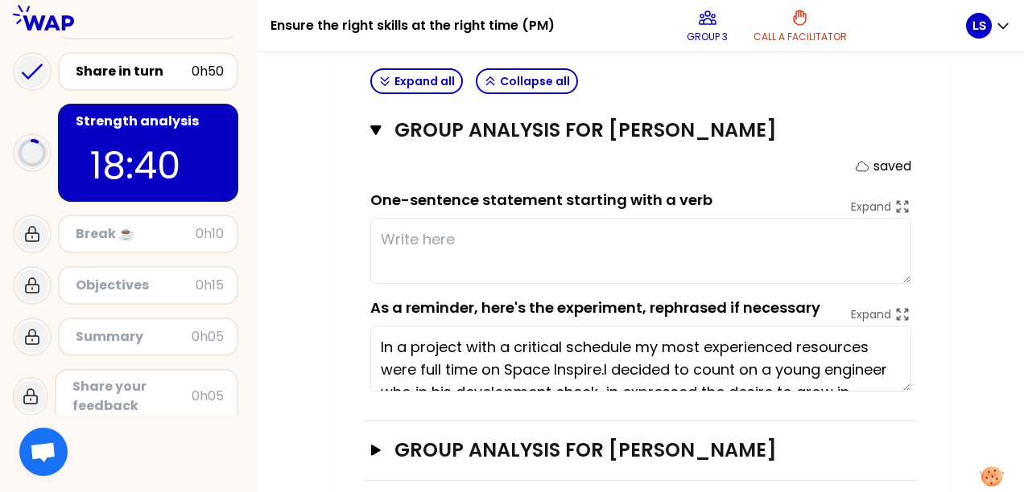
click at [552, 336] on textarea "In a project with a critical schedule my most experienced resources were full t…" at bounding box center [640, 359] width 541 height 66
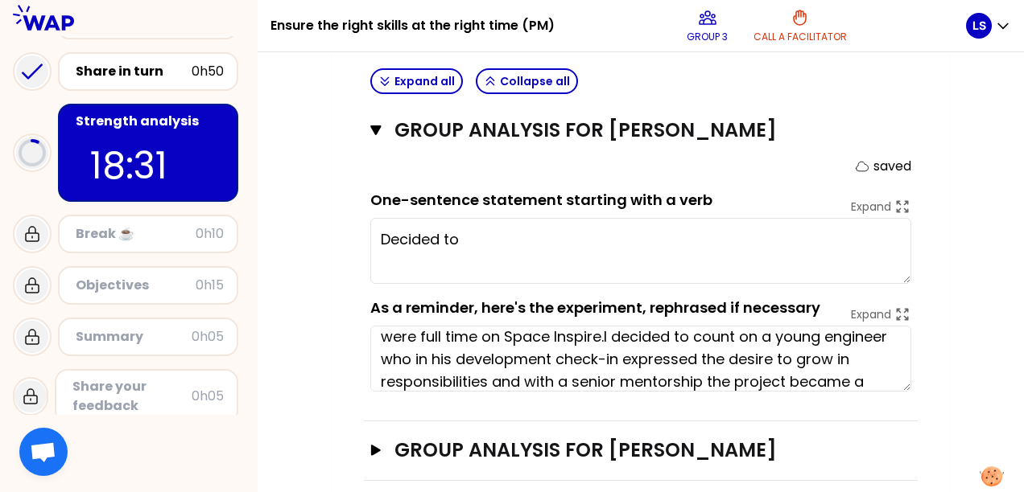
scroll to position [10, 0]
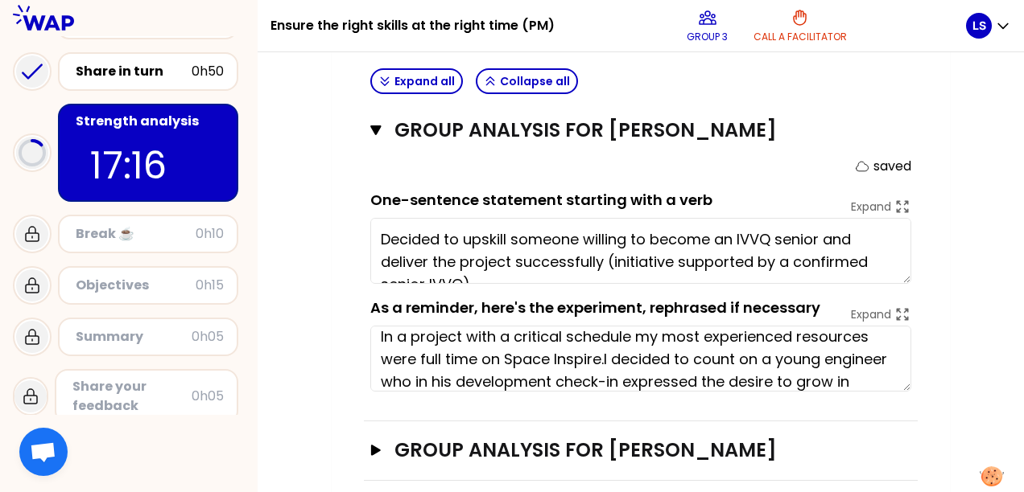
type textarea "Decided to upskill someone willing to become an IVVQ senior and deliver the pro…"
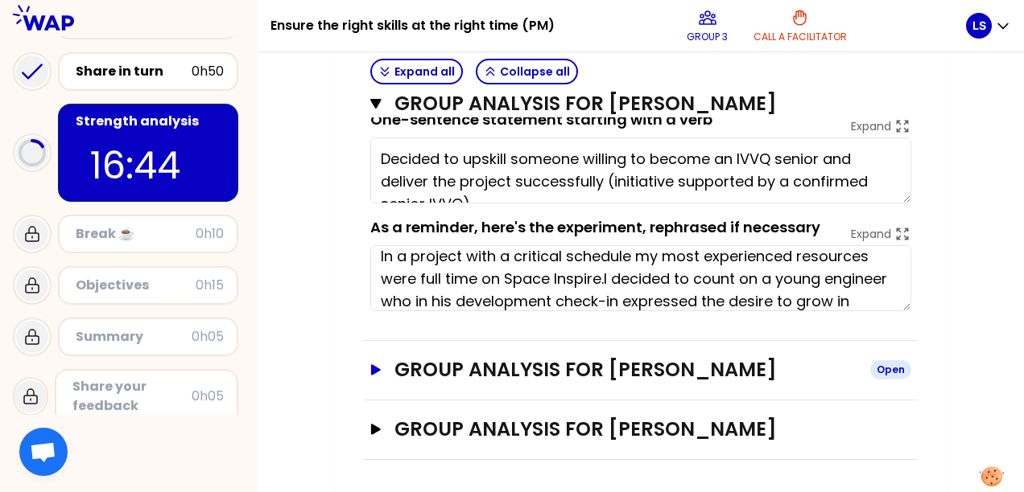
click at [370, 365] on icon "button" at bounding box center [375, 370] width 13 height 11
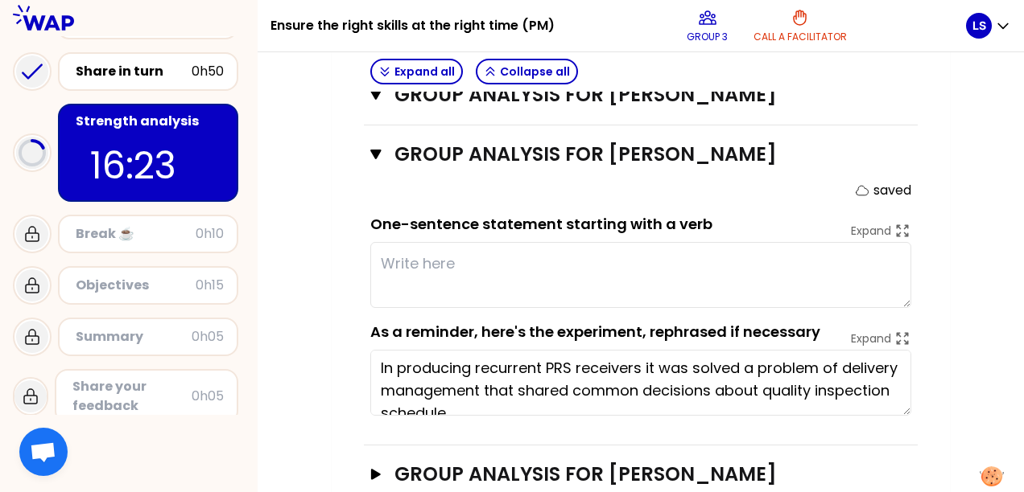
scroll to position [4, 0]
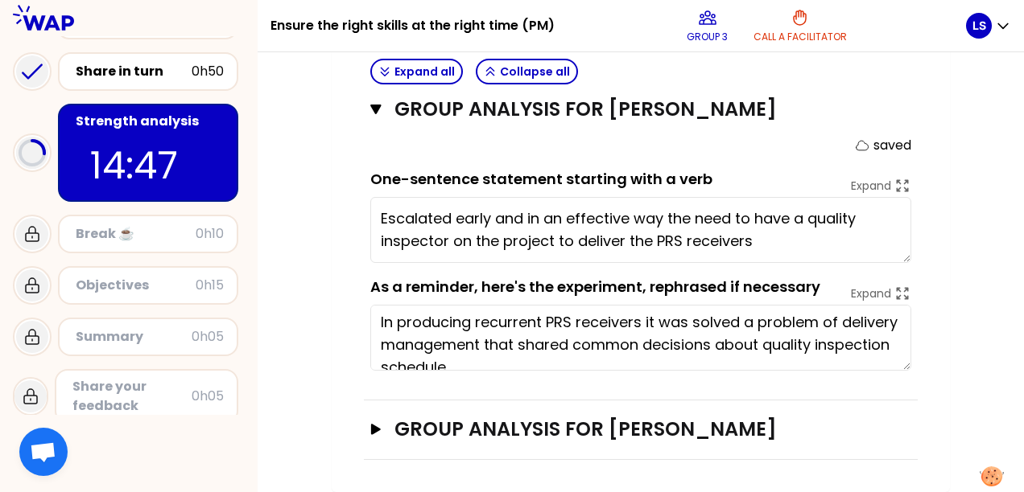
type textarea "Escalated early and in an effective way the need to have a quality inspector on…"
click at [374, 424] on icon "button" at bounding box center [376, 429] width 10 height 10
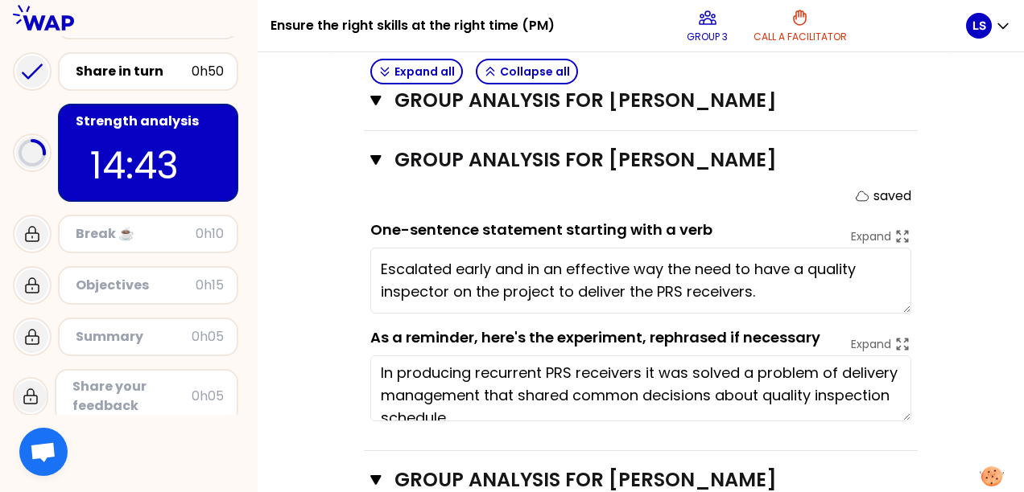
scroll to position [957, 0]
click at [377, 156] on icon "button" at bounding box center [375, 161] width 10 height 10
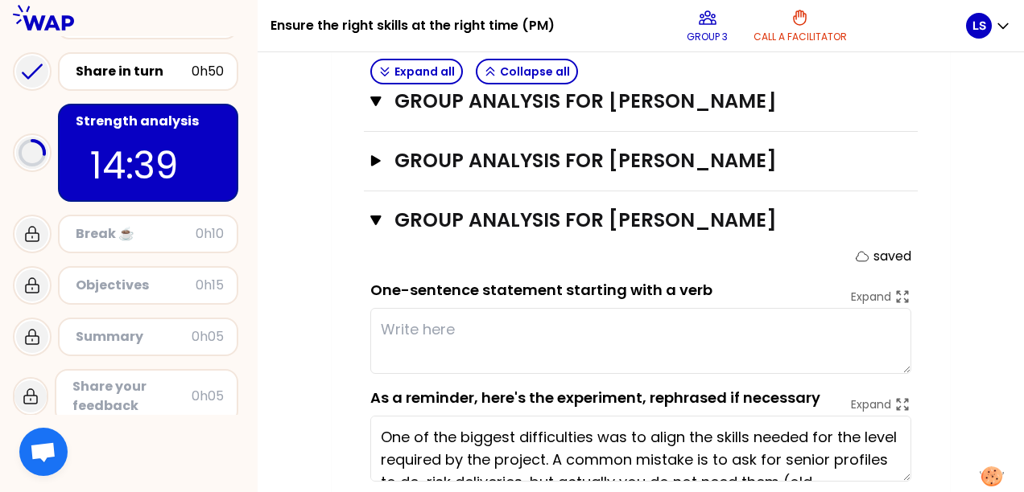
scroll to position [1028, 0]
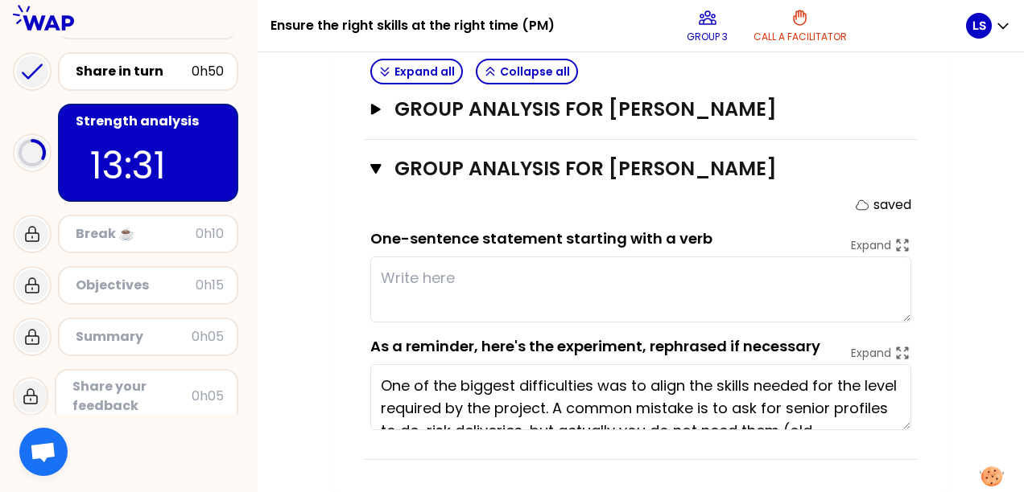
click at [441, 282] on textarea at bounding box center [640, 290] width 541 height 66
type textarea "c"
click at [600, 277] on textarea "Challenged in a constructive" at bounding box center [640, 290] width 541 height 66
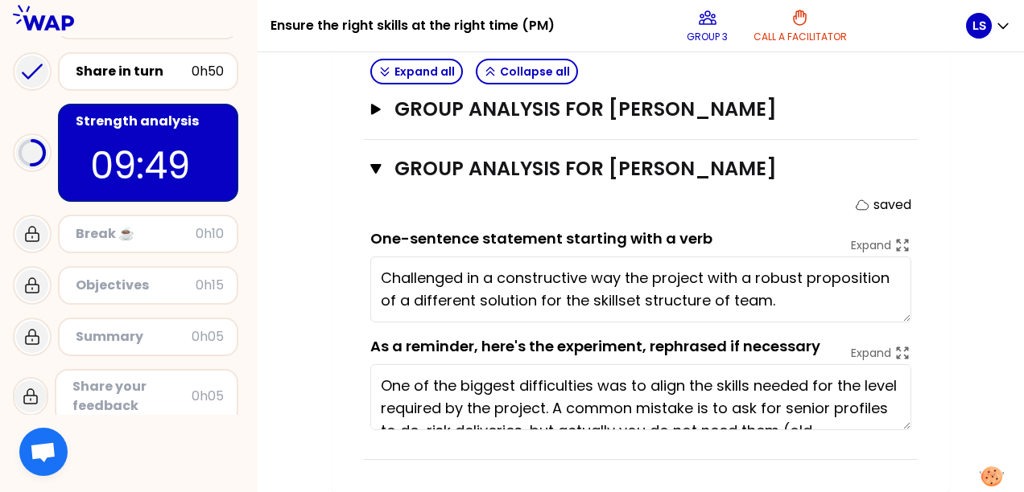
type textarea "Challenged in a constructive way the project with a robust proposition of a dif…"
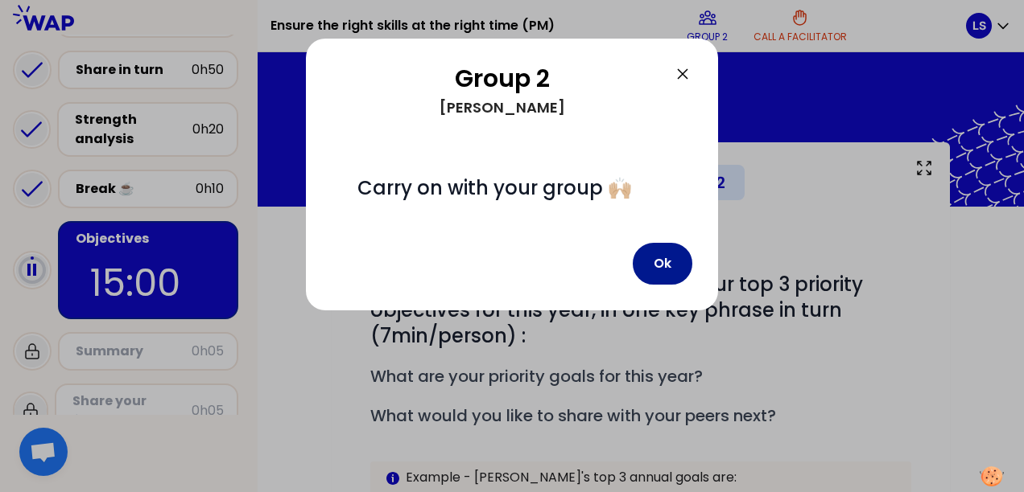
click at [657, 270] on button "Ok" at bounding box center [662, 264] width 60 height 42
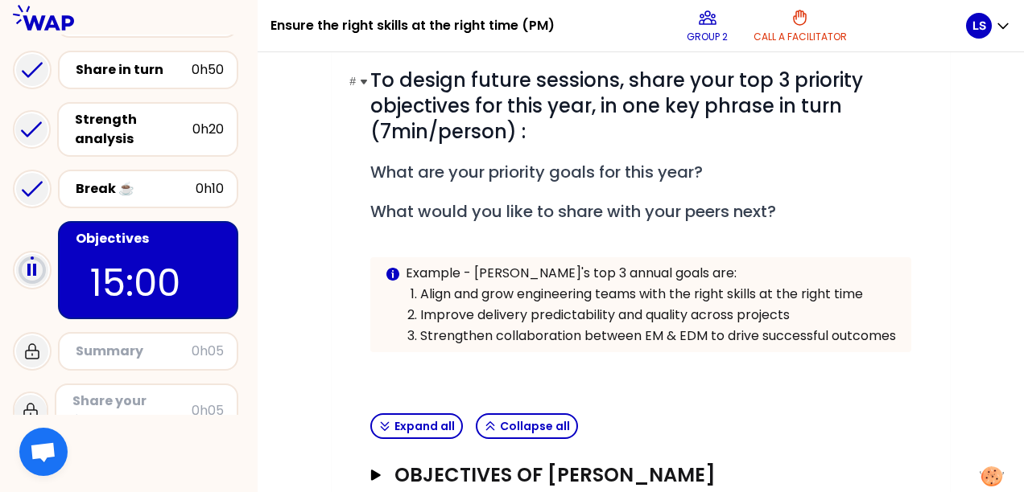
scroll to position [304, 0]
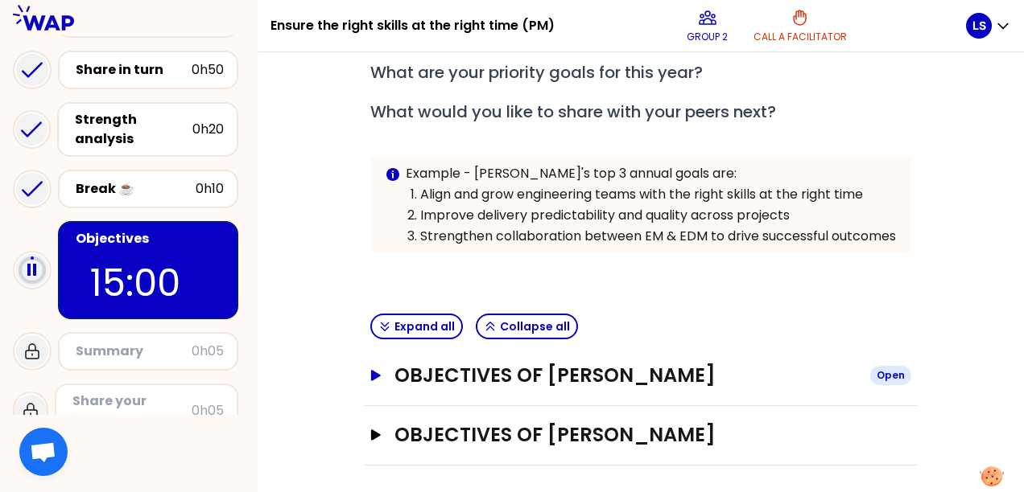
click at [542, 378] on h3 "Objectives of [PERSON_NAME]" at bounding box center [625, 376] width 463 height 26
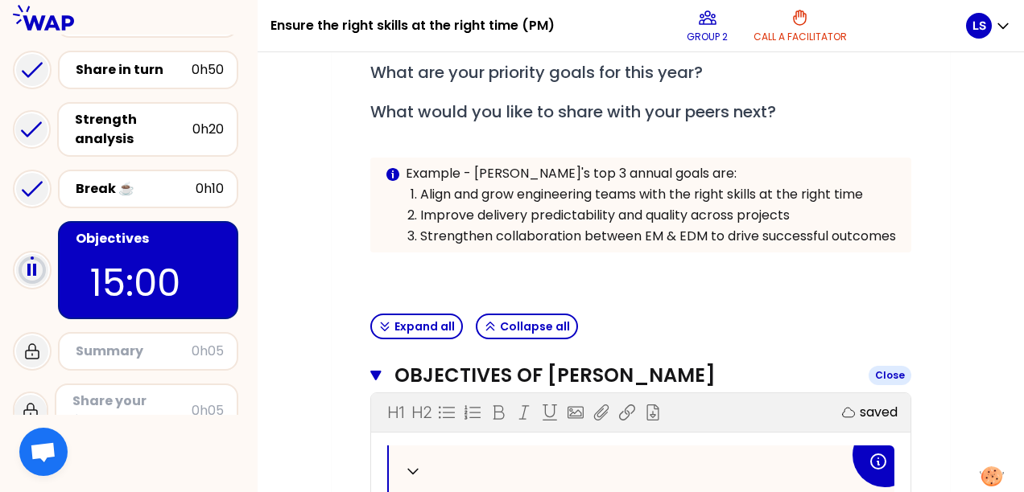
click at [546, 377] on h3 "Objectives of [PERSON_NAME]" at bounding box center [624, 376] width 461 height 26
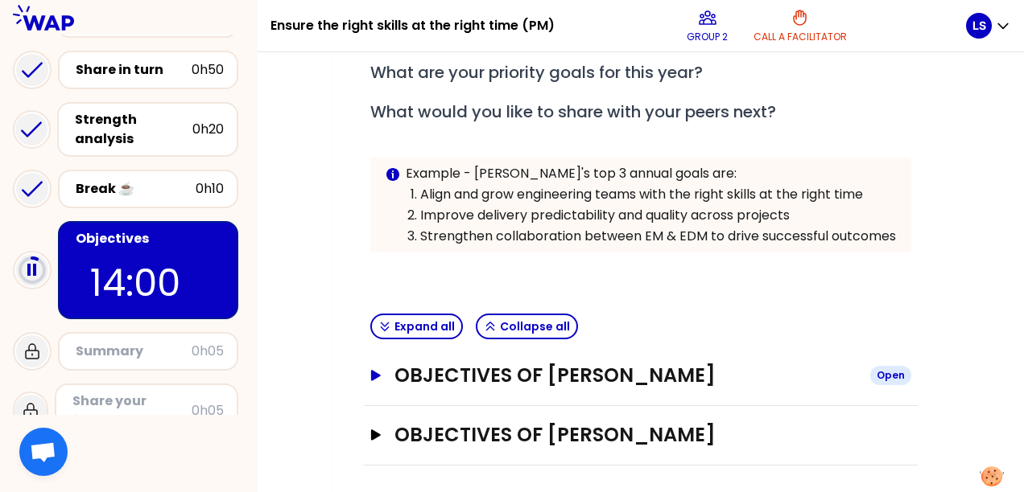
click at [587, 372] on h3 "Objectives of [PERSON_NAME]" at bounding box center [625, 376] width 463 height 26
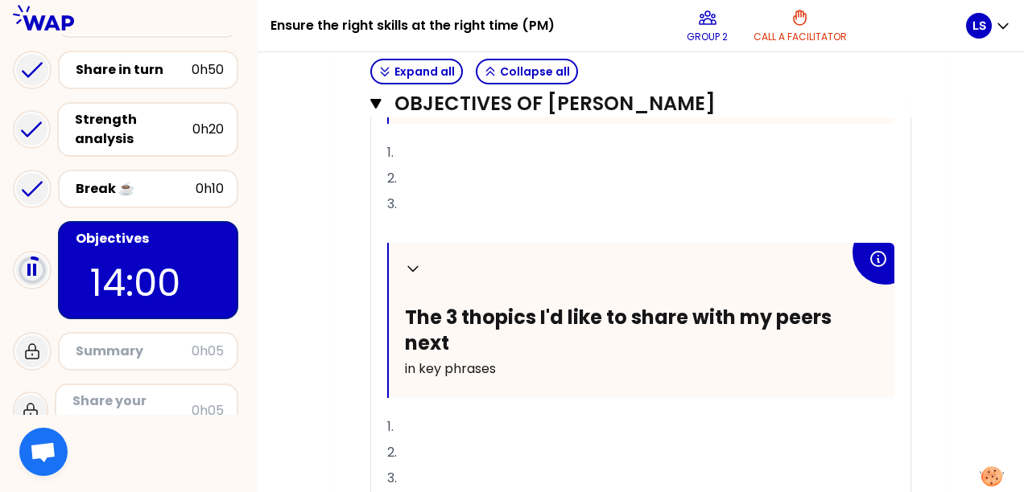
scroll to position [766, 0]
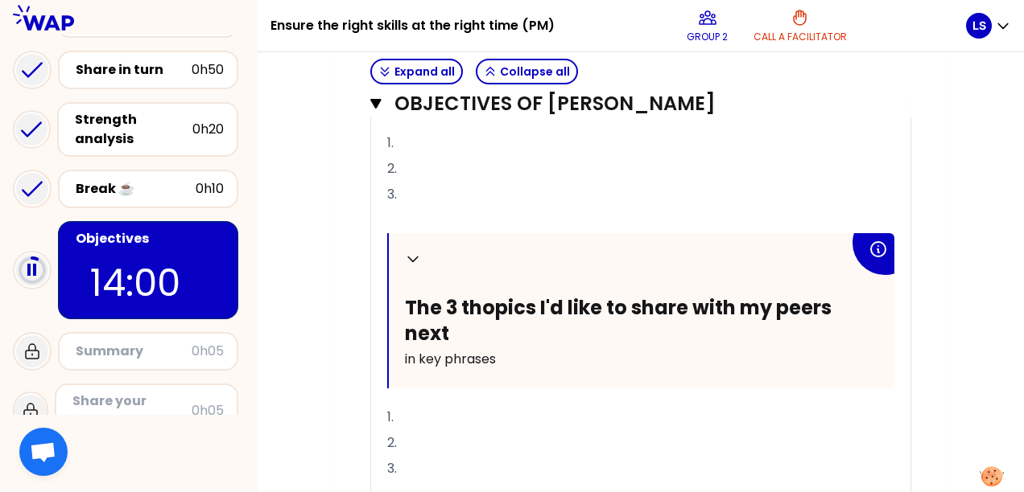
click at [476, 303] on span "The 3 thopics I'd like to share with my peers next" at bounding box center [620, 320] width 431 height 51
click at [481, 298] on span "The 3 thopics I'd like to share with my peers next" at bounding box center [620, 320] width 431 height 51
click at [488, 131] on p "1." at bounding box center [640, 143] width 507 height 26
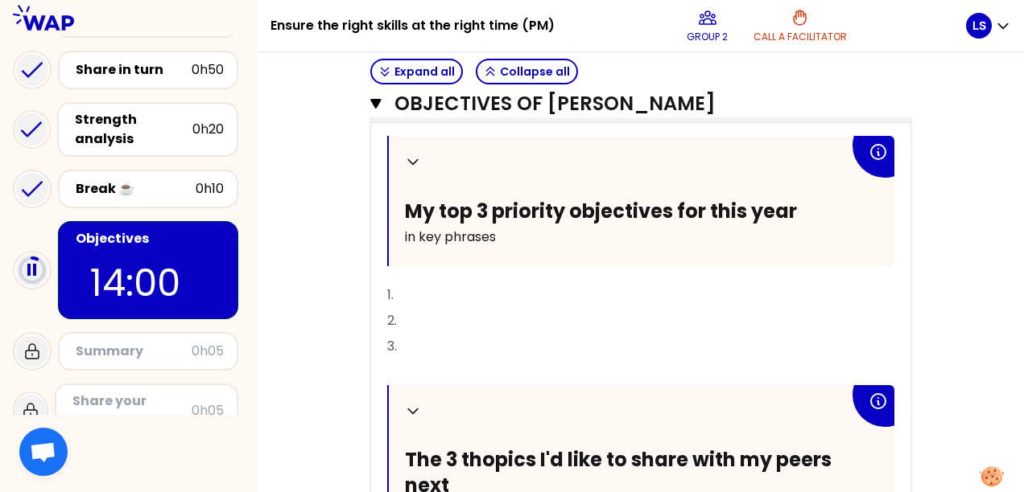
scroll to position [615, 0]
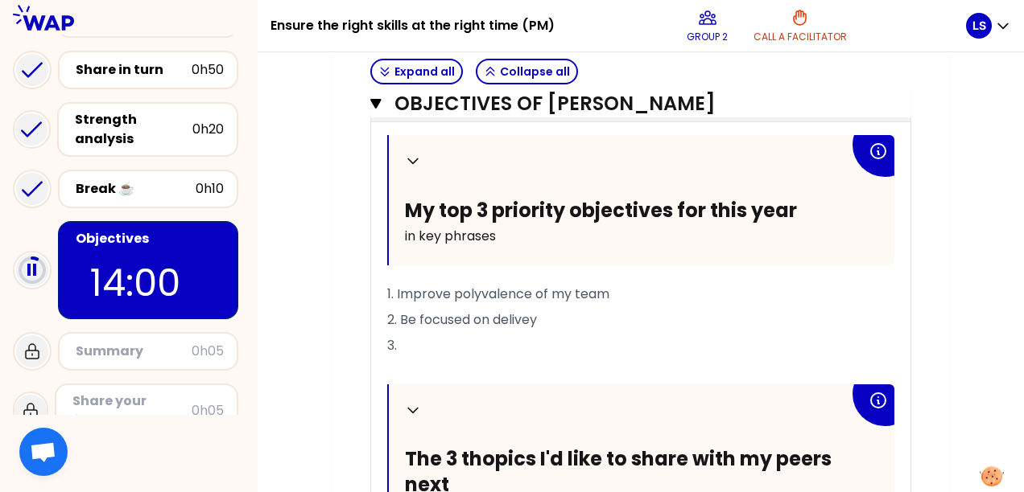
click at [32, 273] on circle at bounding box center [32, 270] width 24 height 24
click at [482, 341] on p "3." at bounding box center [640, 346] width 507 height 26
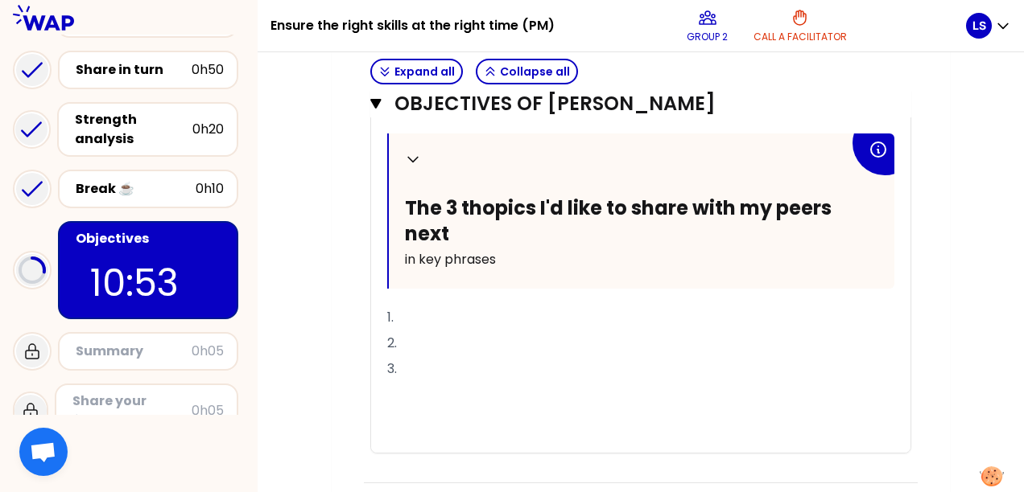
scroll to position [942, 0]
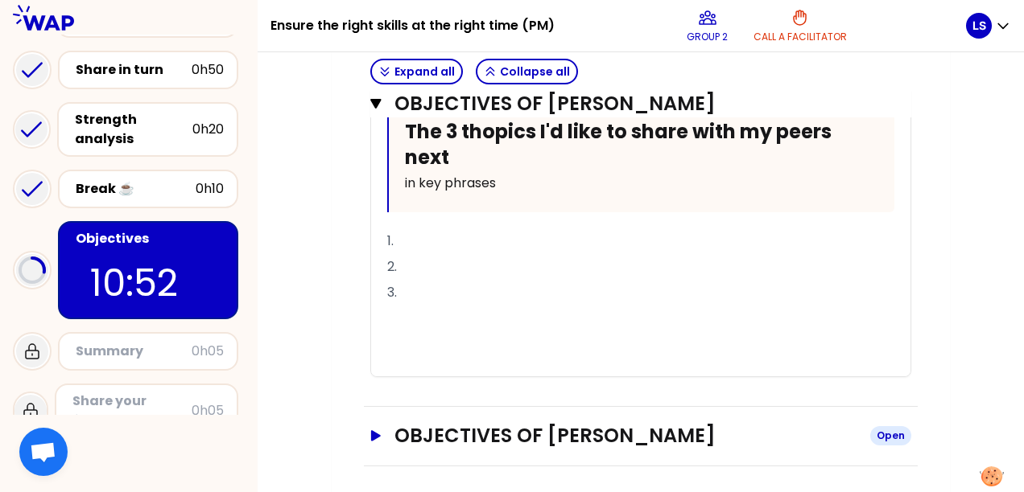
click at [437, 423] on h3 "Objectives of [PERSON_NAME]" at bounding box center [625, 436] width 463 height 26
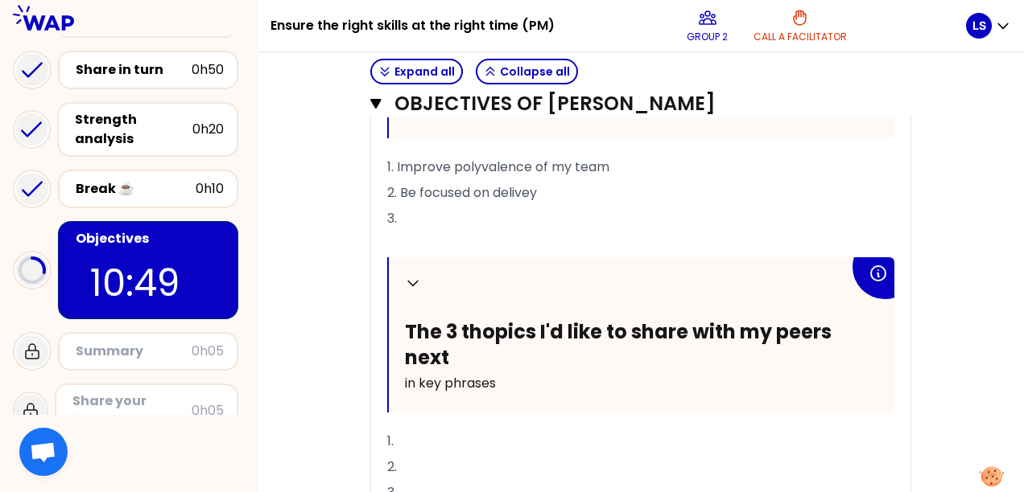
scroll to position [735, 0]
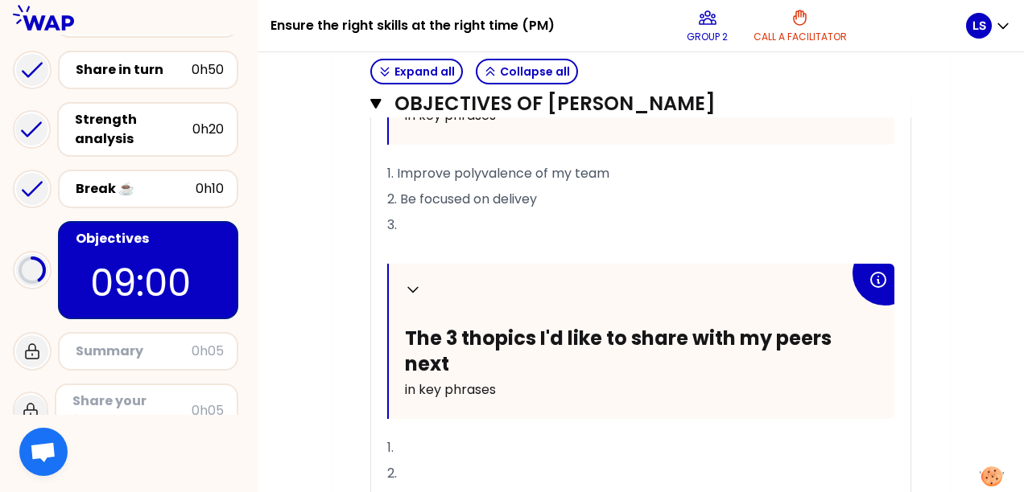
click at [441, 225] on p "3." at bounding box center [640, 225] width 507 height 26
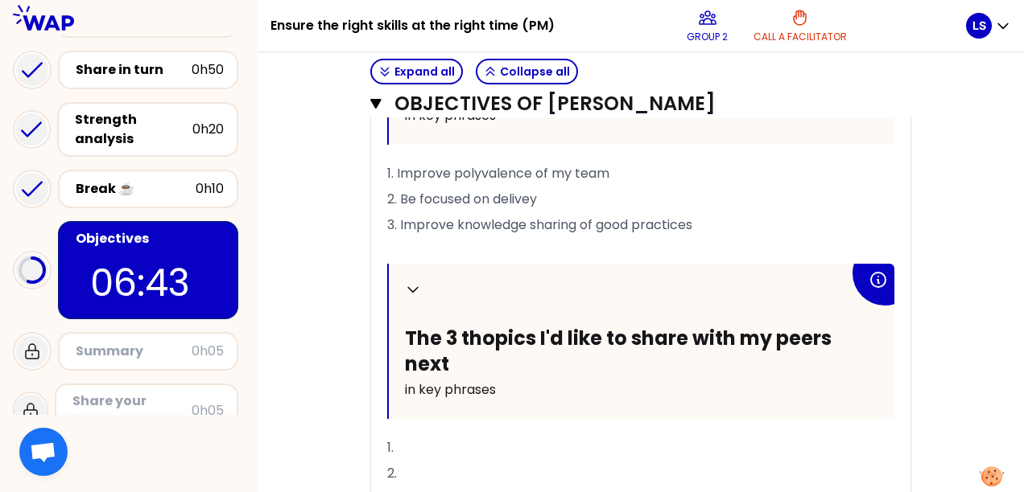
click at [470, 446] on p "1." at bounding box center [640, 448] width 507 height 26
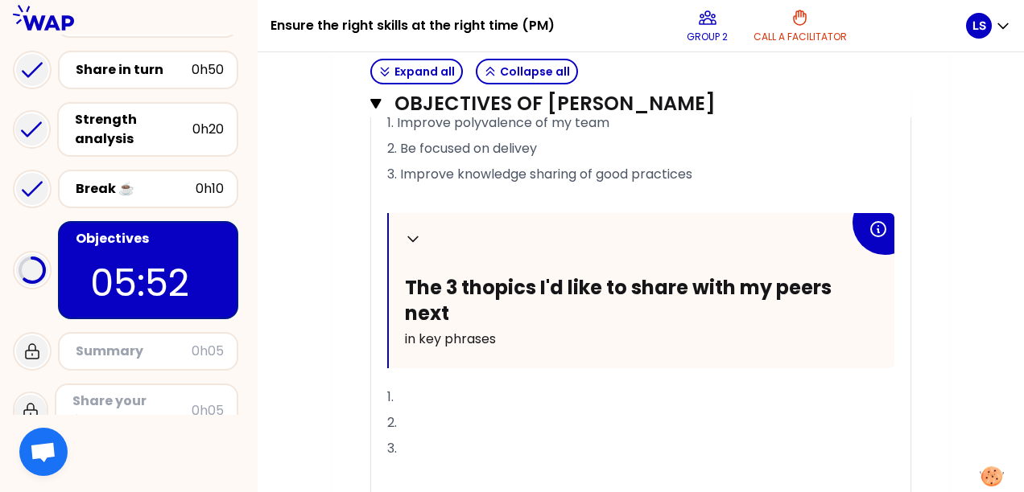
scroll to position [799, 0]
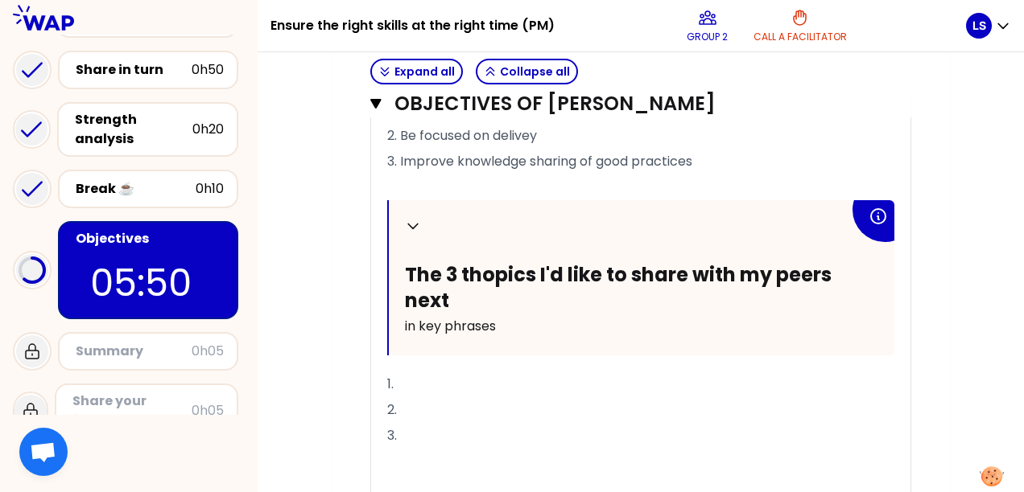
click at [473, 268] on span "The 3 thopics I'd like to share with my peers next" at bounding box center [620, 287] width 431 height 51
click at [480, 266] on span "The 3 thopics I'd like to share with my peers next" at bounding box center [620, 287] width 431 height 51
click at [484, 270] on span "The 3 thopics I'd like to share with my peers next" at bounding box center [620, 287] width 431 height 51
click at [480, 270] on span "The 3 thopics I'd like to share with my peers next" at bounding box center [620, 287] width 431 height 51
click at [437, 381] on p "1." at bounding box center [640, 385] width 507 height 26
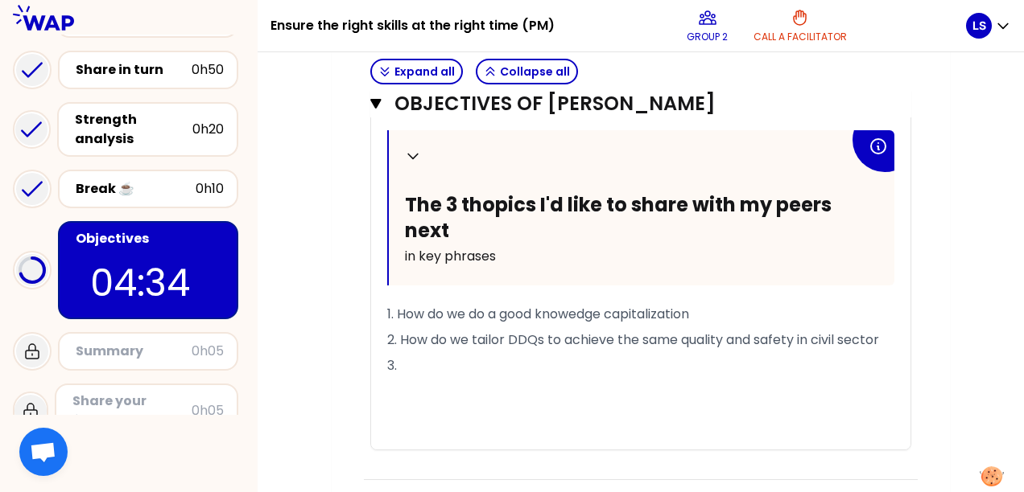
scroll to position [870, 0]
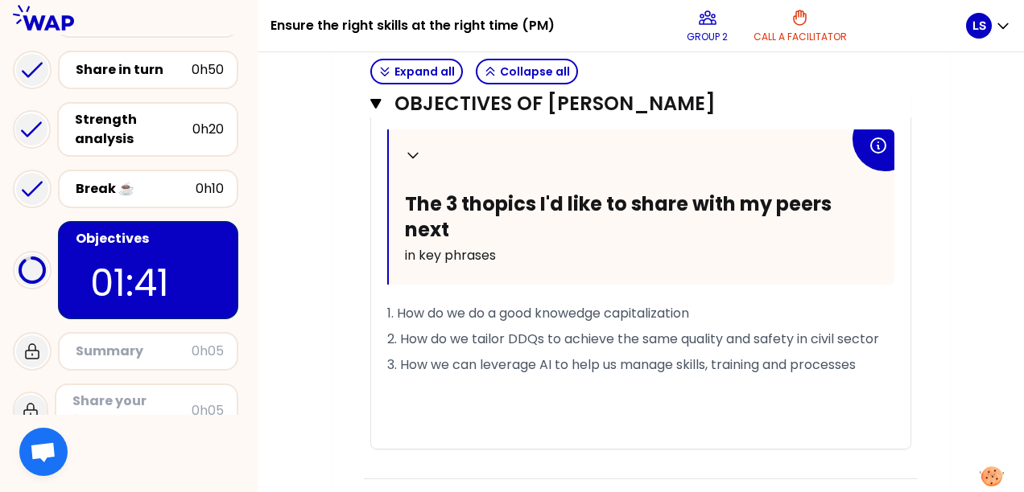
click at [494, 342] on span "2. How do we tailor DDQs to achieve the same quality and safety in civil sector" at bounding box center [633, 339] width 492 height 19
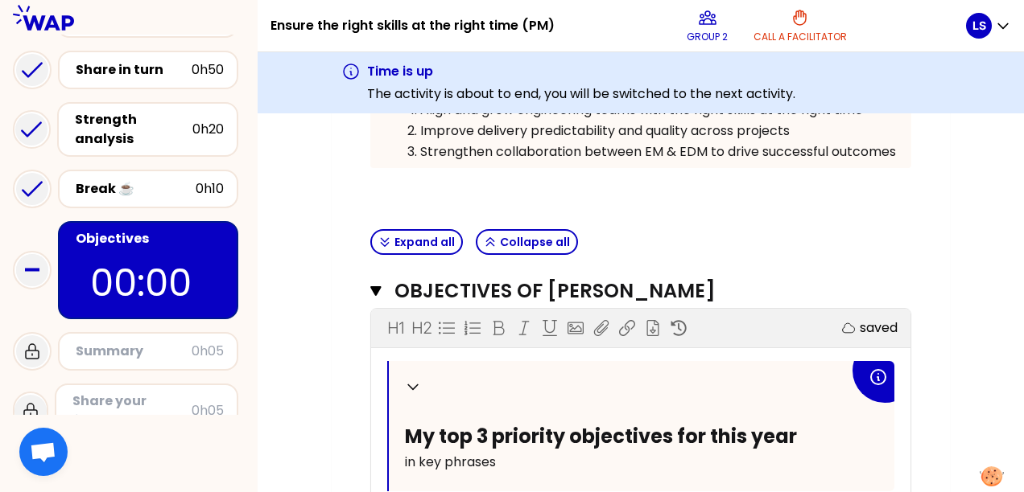
scroll to position [181, 0]
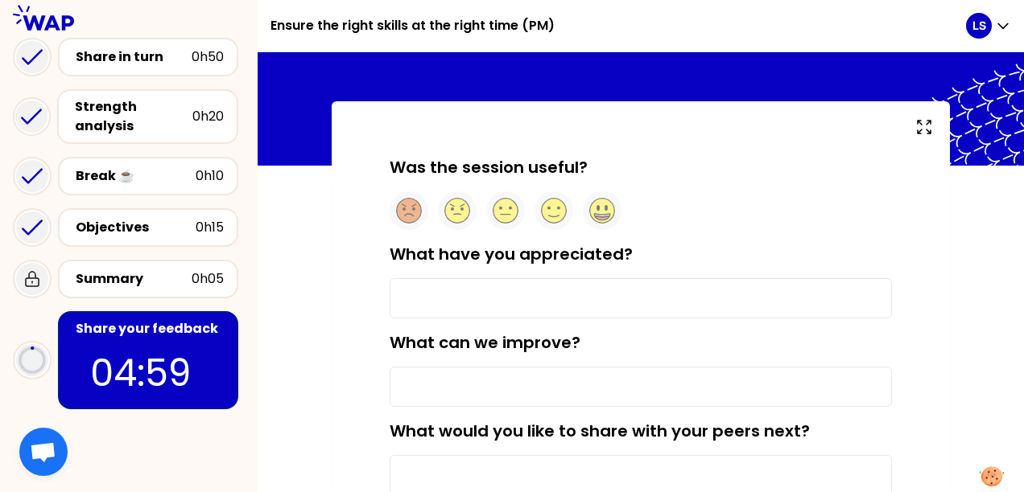
scroll to position [42, 0]
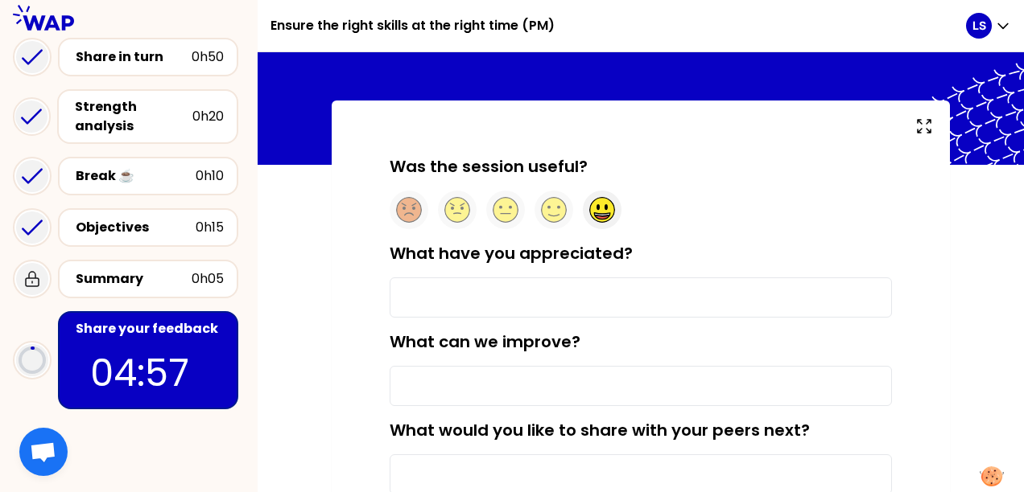
click at [608, 212] on icon at bounding box center [602, 210] width 26 height 26
click at [539, 293] on input "What have you appreciated?" at bounding box center [640, 298] width 502 height 40
type input "h"
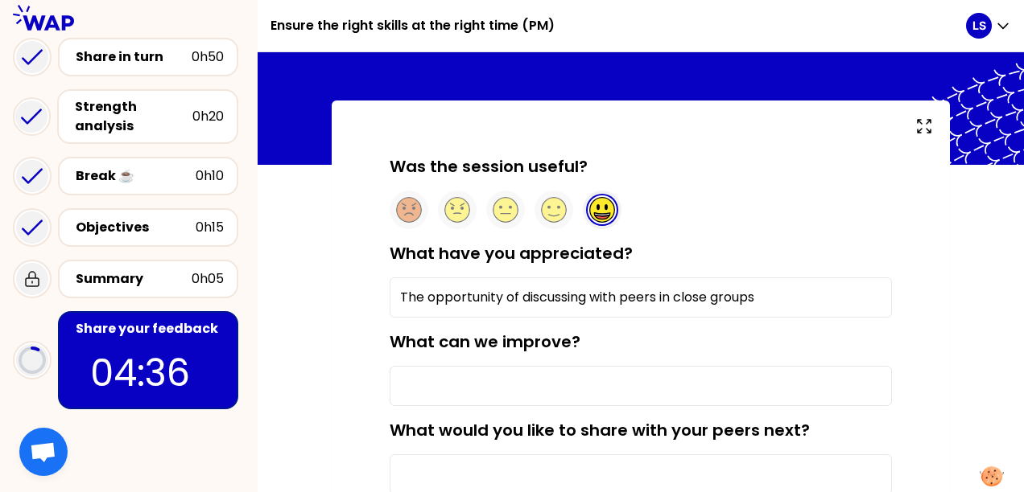
type input "The opportunity of discussing with peers in close groups"
click at [526, 397] on input "What can we improve?" at bounding box center [640, 386] width 502 height 40
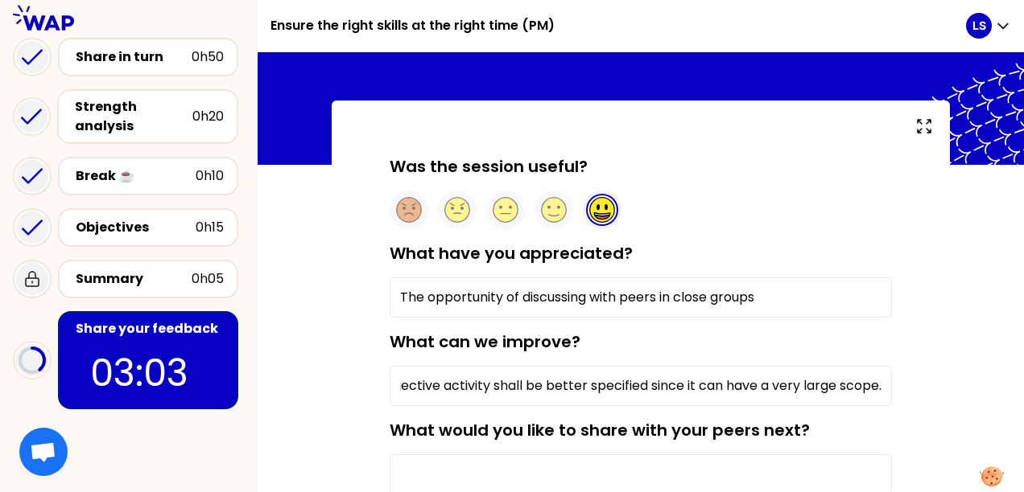
scroll to position [225, 0]
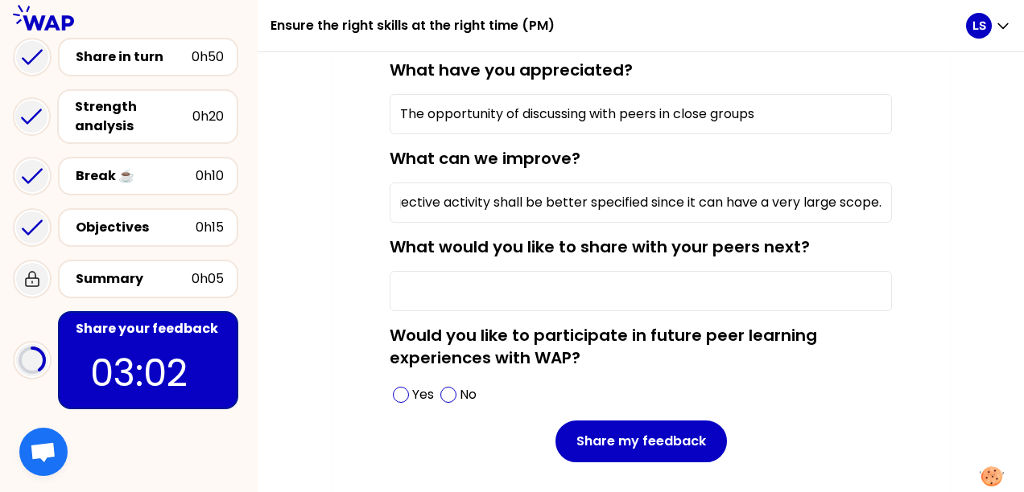
type input "The Objective activity shall be better specified since it can have a very large…"
click at [686, 283] on input "What would you like to share with your peers next?" at bounding box center [640, 291] width 502 height 40
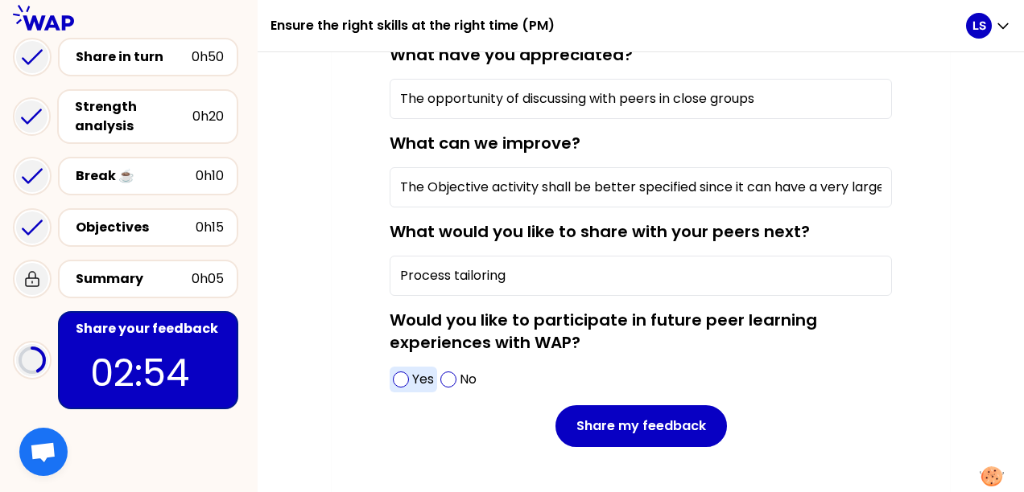
type input "Process tailoring"
click at [409, 383] on div "Yes" at bounding box center [412, 380] width 47 height 26
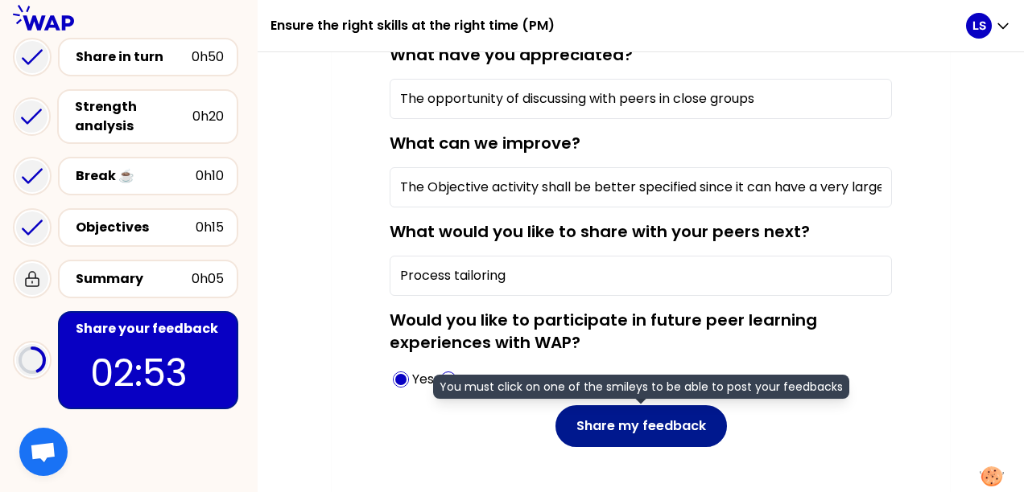
click at [602, 430] on button "Share my feedback" at bounding box center [640, 427] width 171 height 42
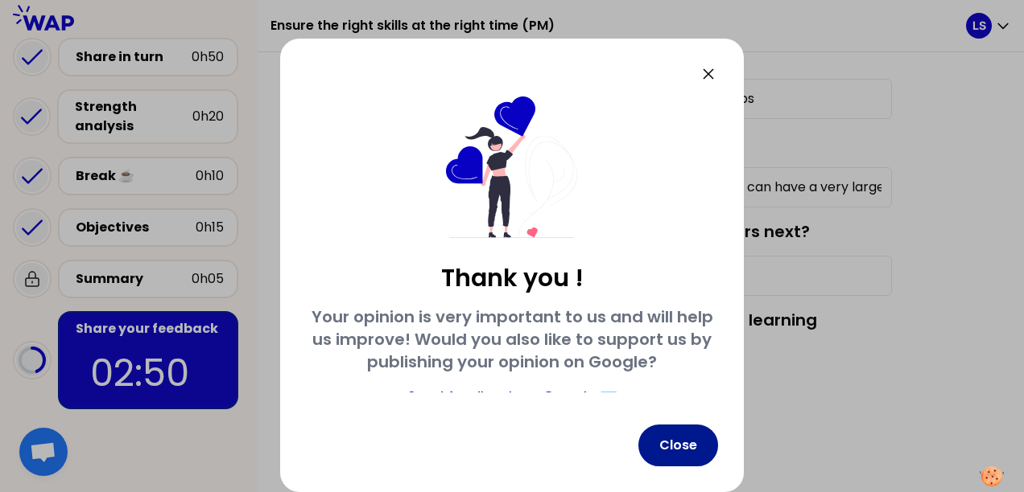
click at [687, 437] on button "Close" at bounding box center [678, 446] width 80 height 42
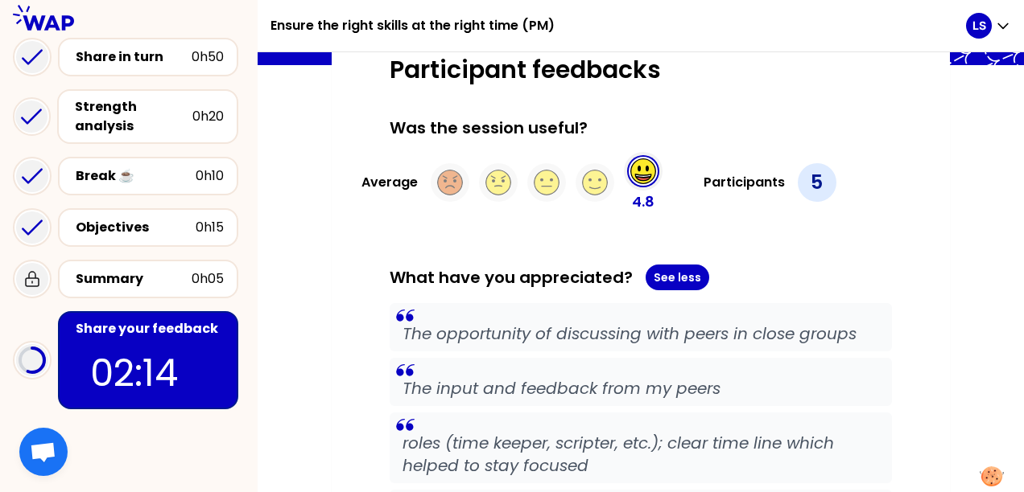
scroll to position [286, 0]
